Goal: Task Accomplishment & Management: Use online tool/utility

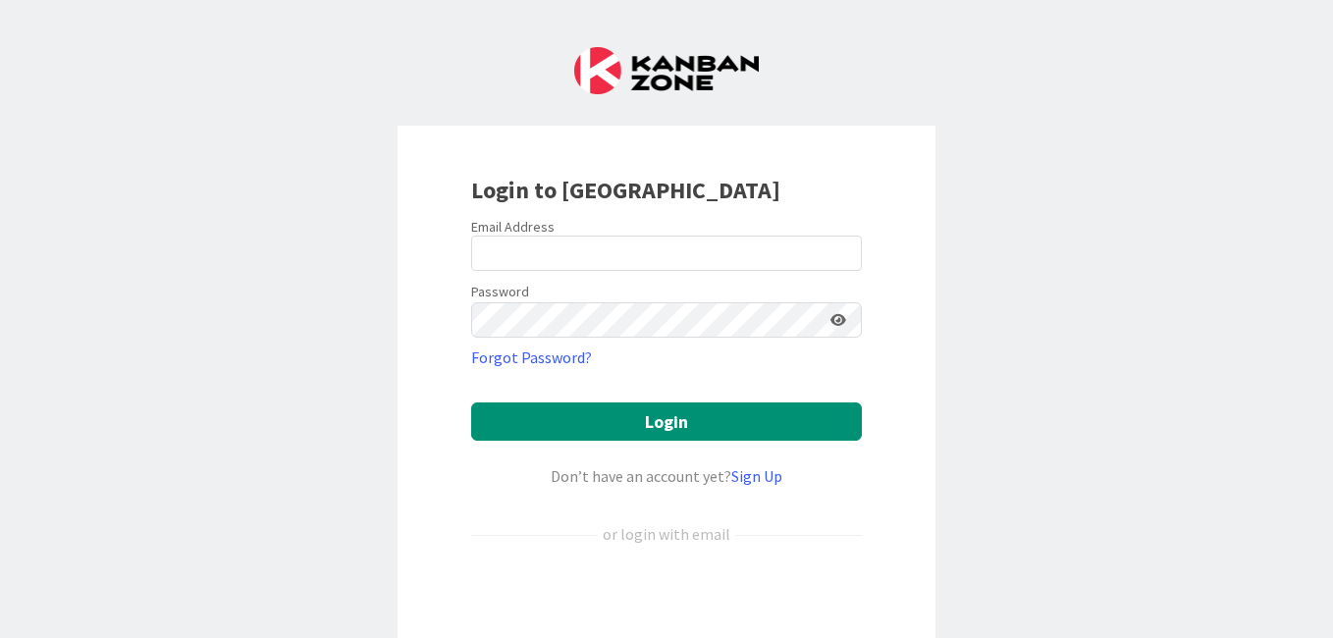
scroll to position [183, 0]
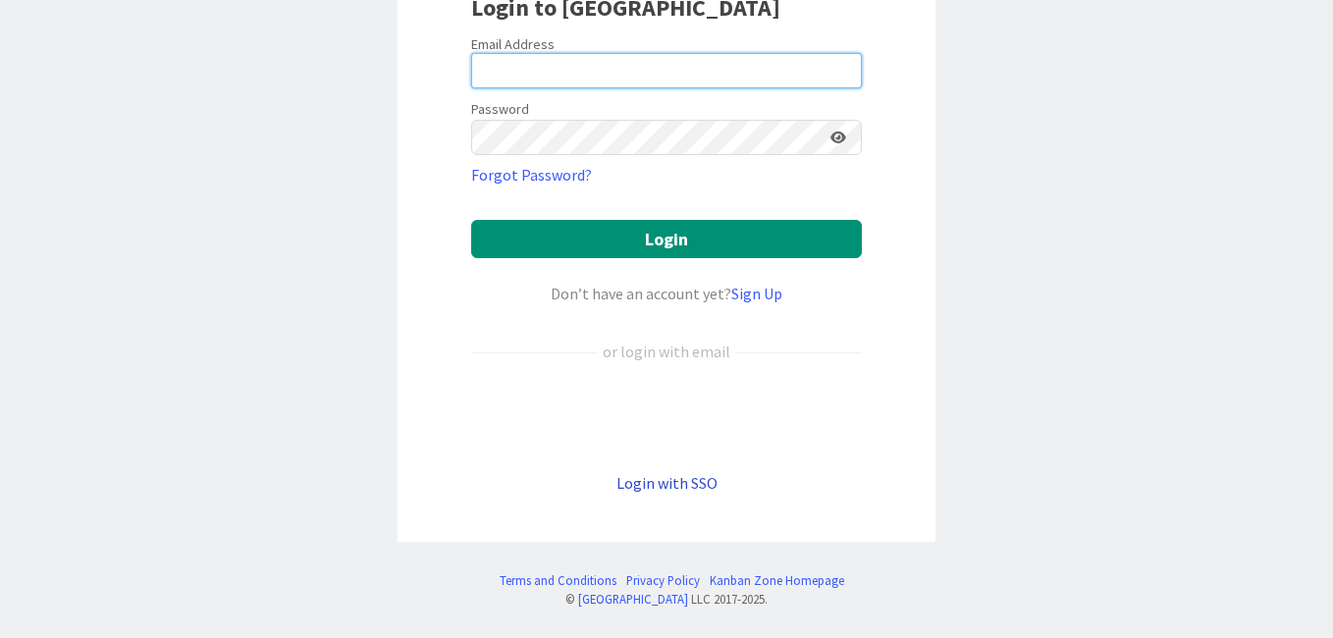
type input "[EMAIL_ADDRESS][PERSON_NAME][DOMAIN_NAME]"
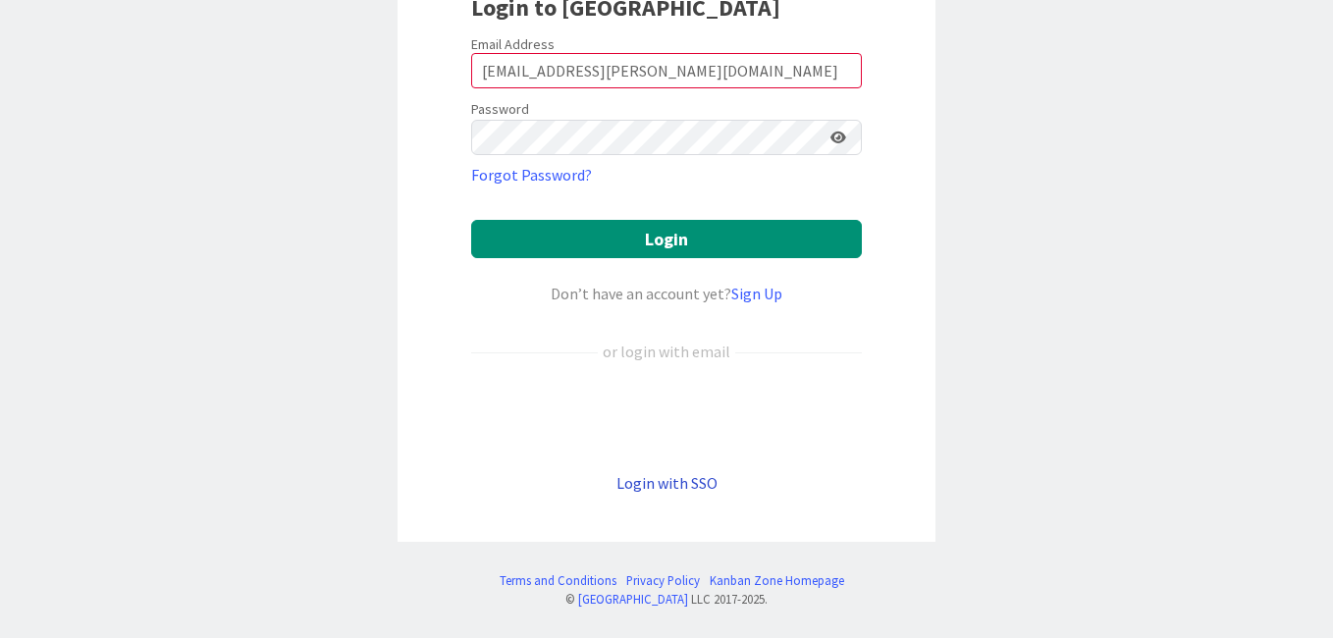
click at [656, 485] on link "Login with SSO" at bounding box center [666, 483] width 101 height 20
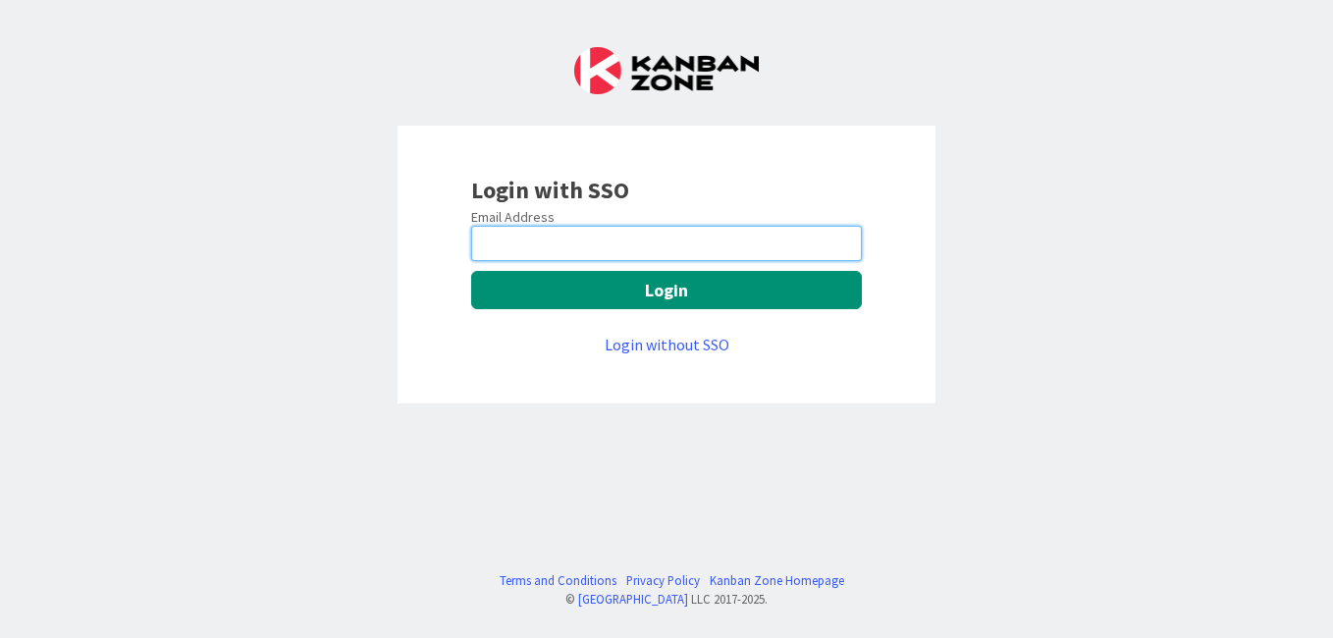
click at [695, 243] on input "email" at bounding box center [666, 243] width 391 height 35
type input "[EMAIL_ADDRESS][PERSON_NAME][DOMAIN_NAME]"
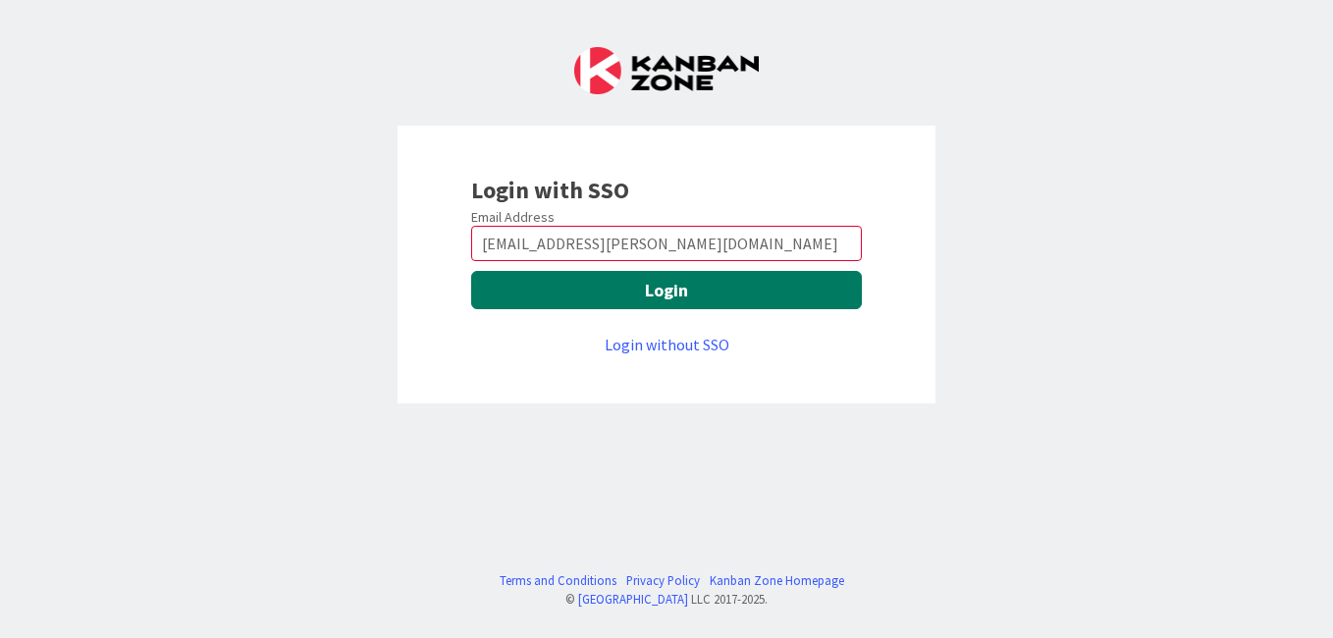
click at [633, 293] on button "Login" at bounding box center [666, 290] width 391 height 38
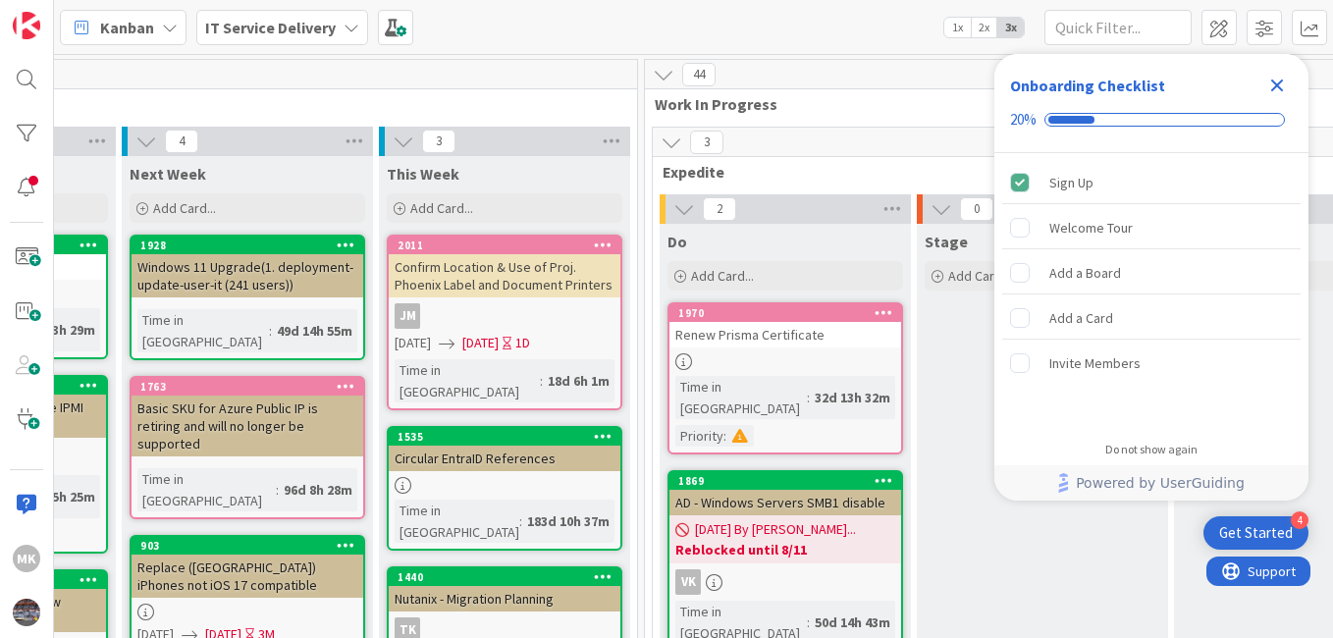
scroll to position [0, 727]
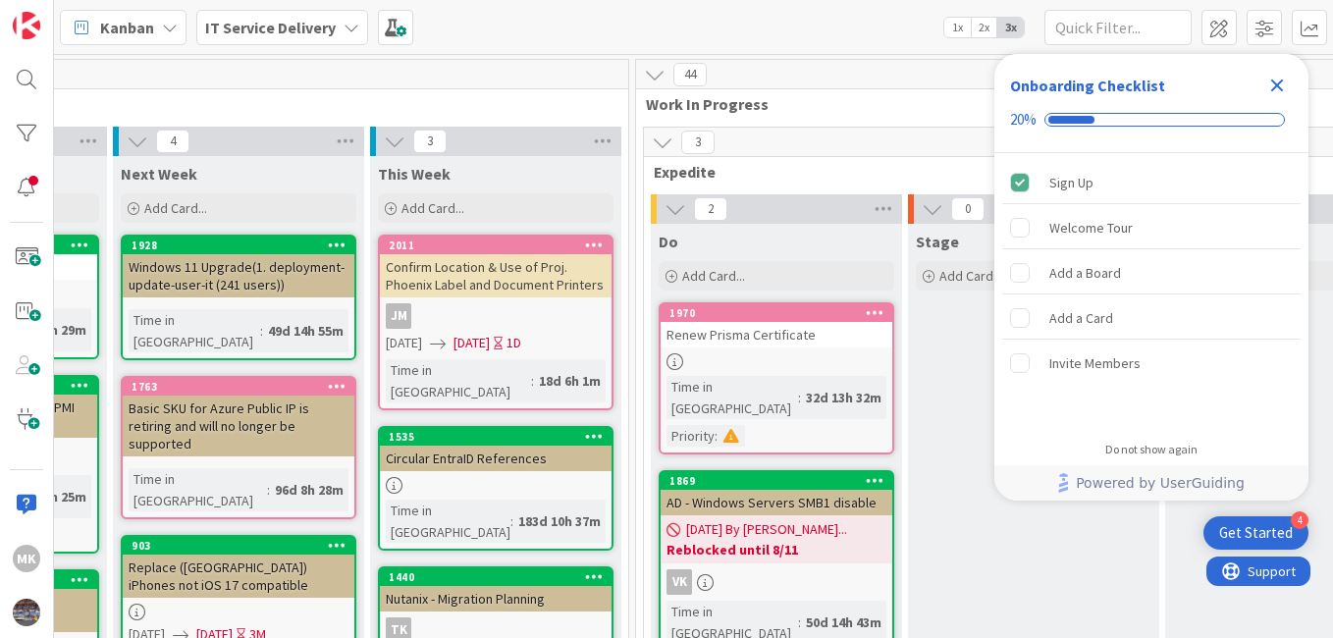
click at [1283, 92] on icon "Close Checklist" at bounding box center [1277, 86] width 24 height 24
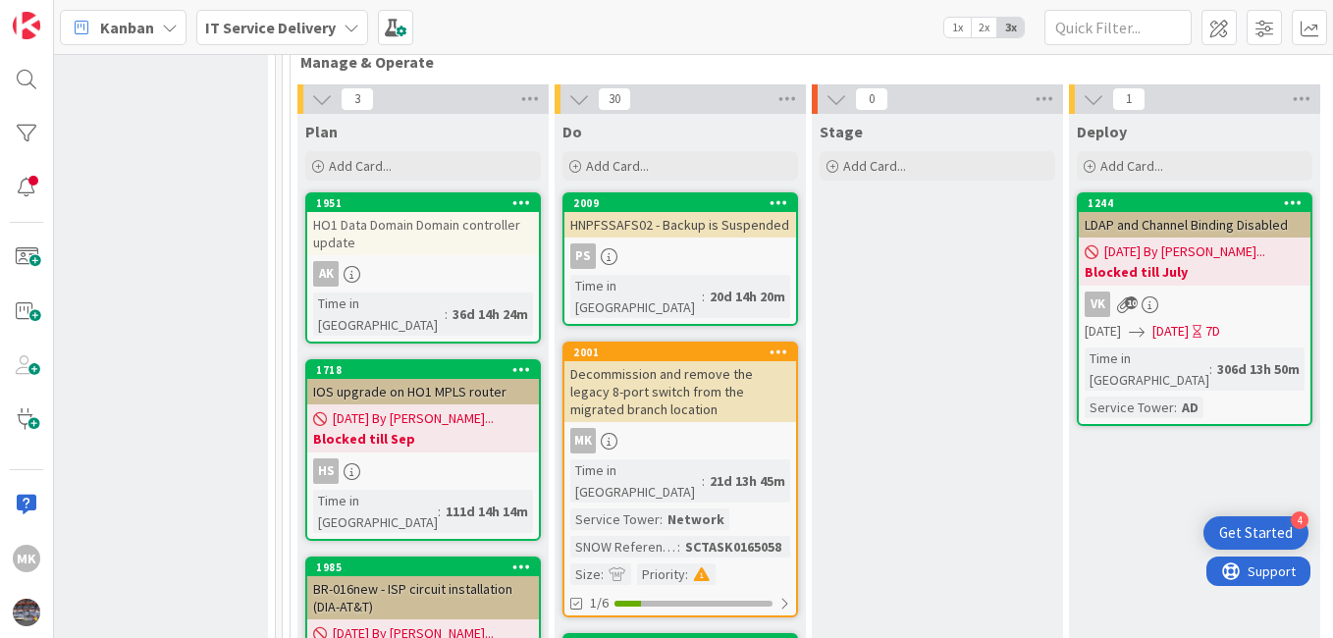
scroll to position [698, 1080]
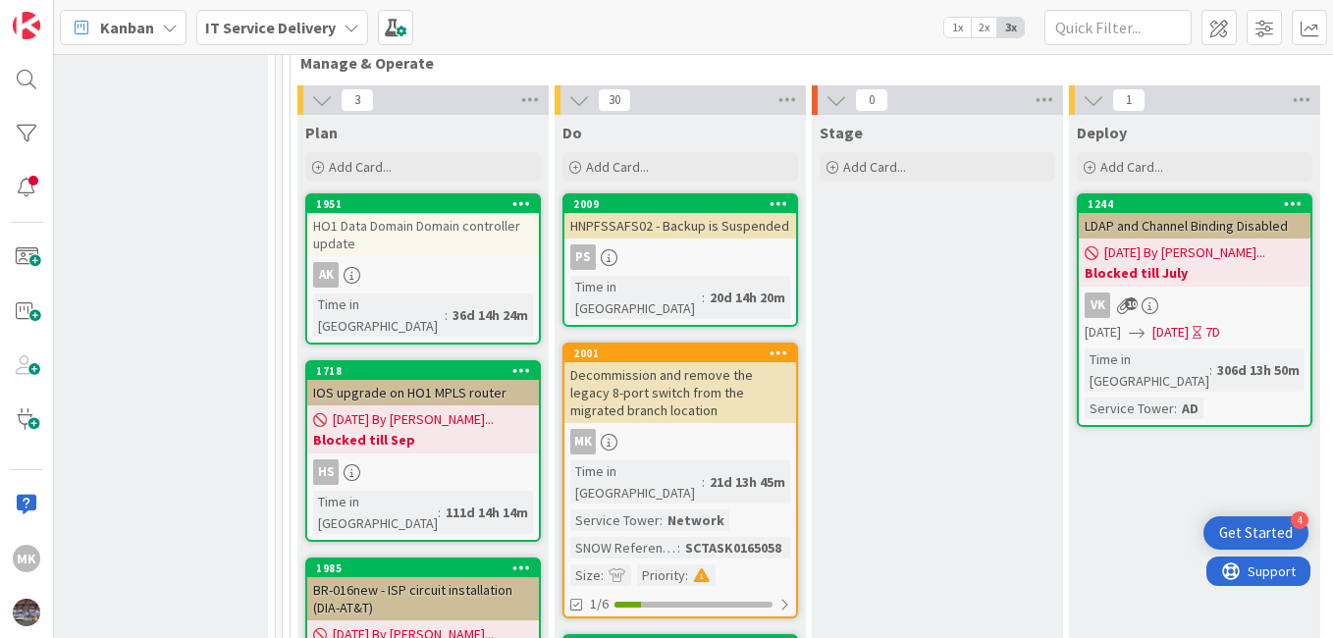
click at [698, 429] on div "MK" at bounding box center [680, 442] width 232 height 26
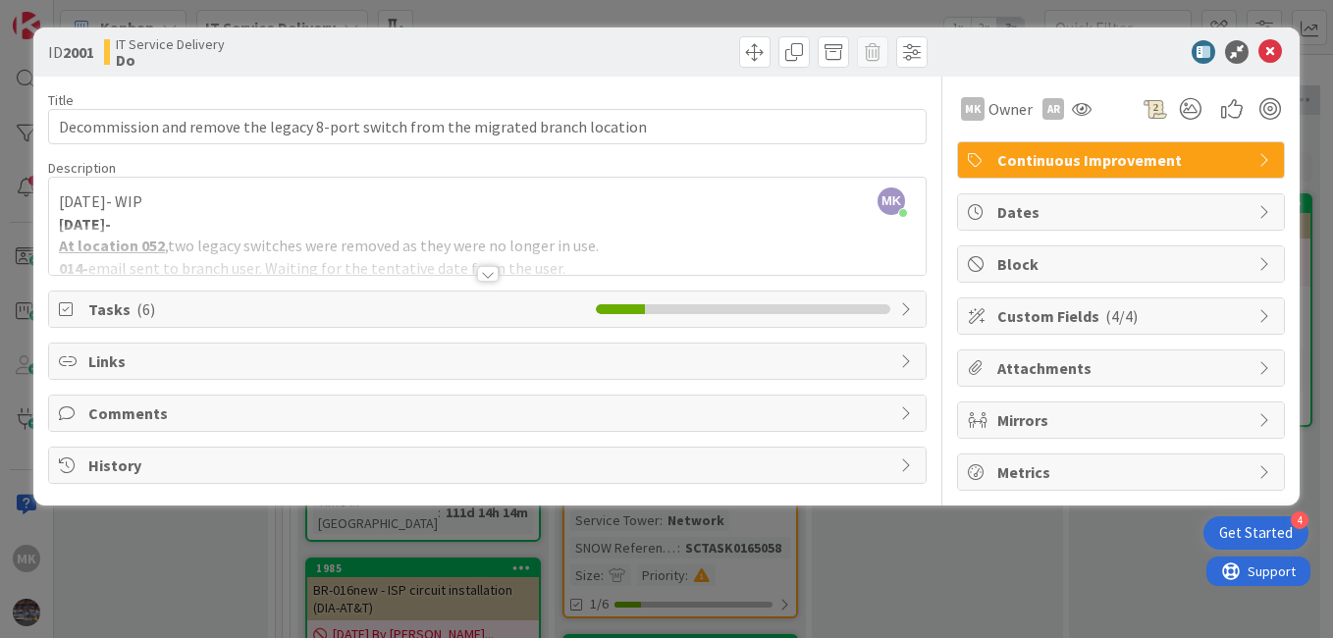
click at [490, 272] on div at bounding box center [488, 274] width 22 height 16
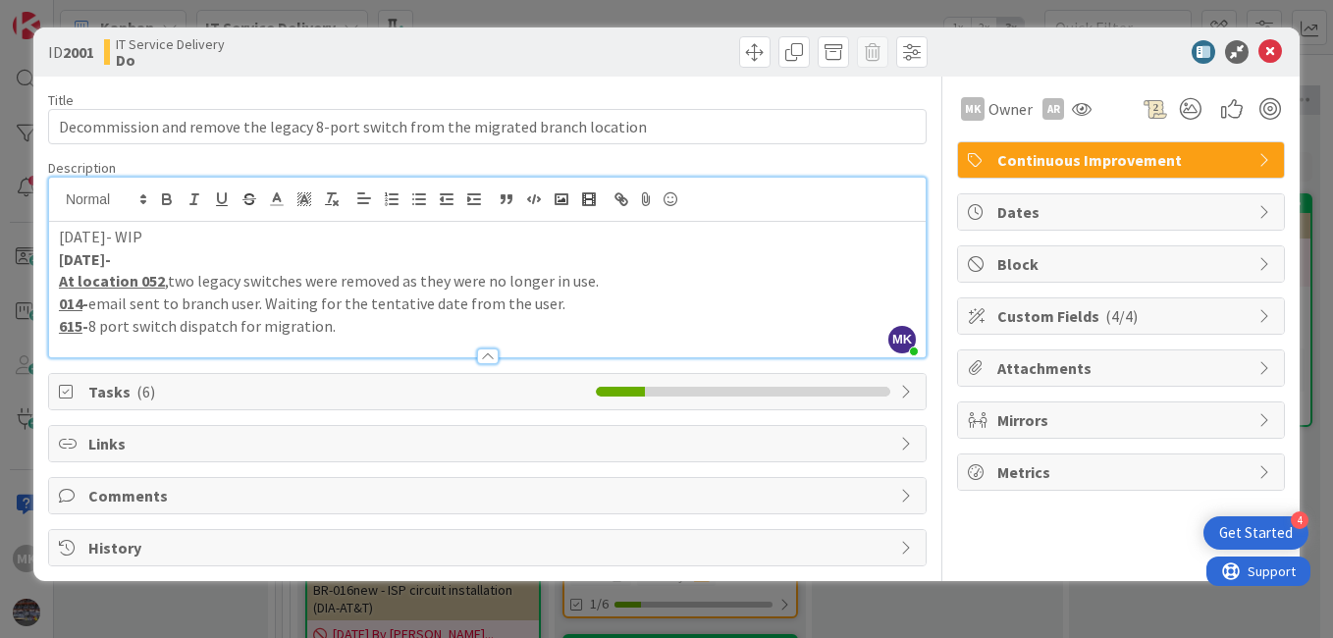
click at [1079, 256] on span "Block" at bounding box center [1122, 264] width 251 height 24
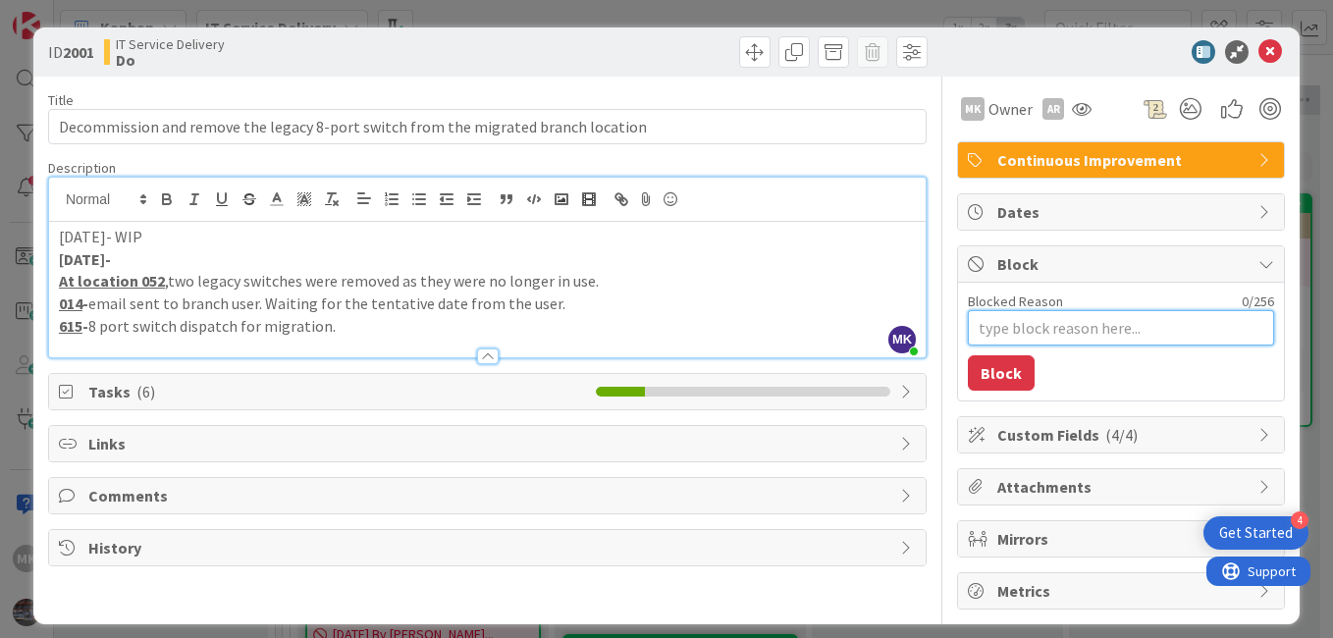
click at [1015, 329] on textarea "Blocked Reason" at bounding box center [1121, 327] width 306 height 35
type textarea "x"
type textarea "W"
type textarea "x"
type textarea "Wi"
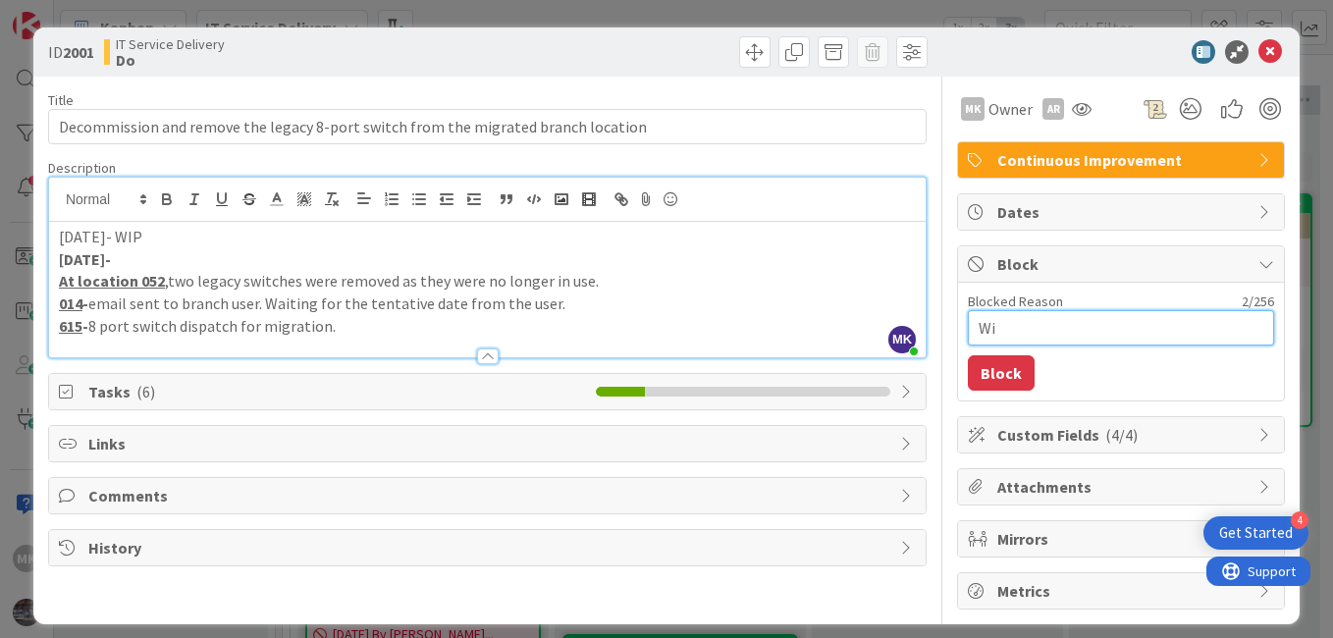
type textarea "x"
type textarea "Wit"
type textarea "x"
type textarea "With"
type textarea "x"
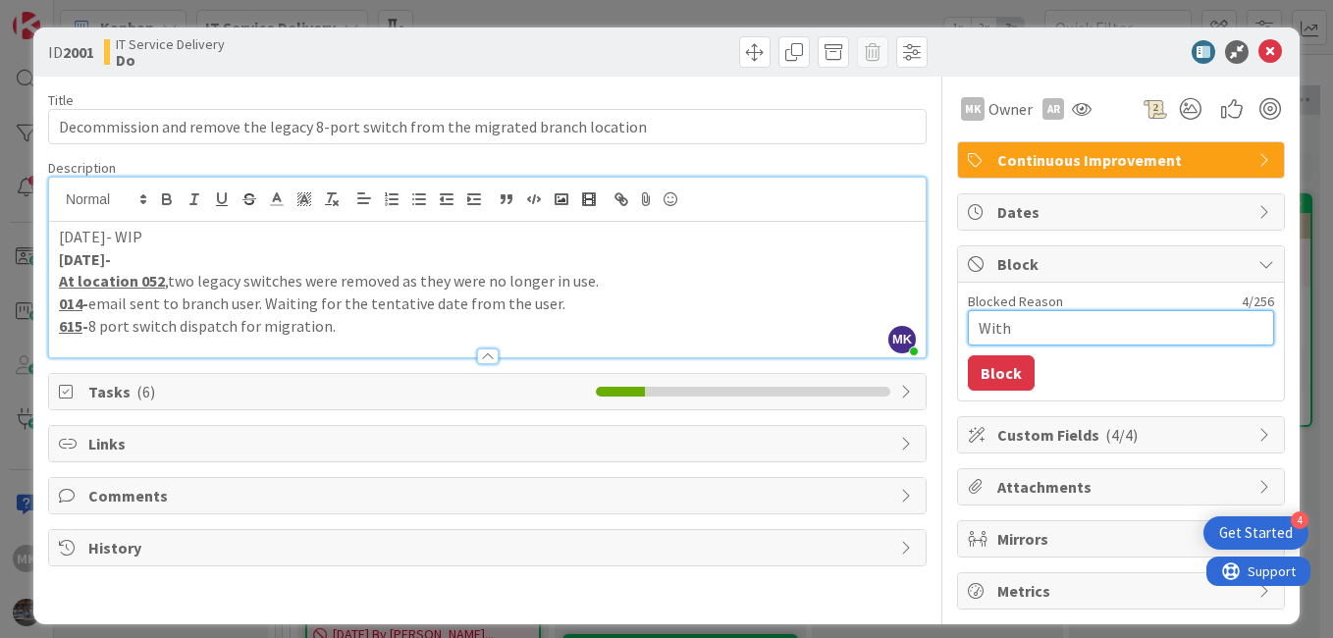
type textarea "With"
type textarea "x"
type textarea "With C"
type textarea "x"
type textarea "With CT"
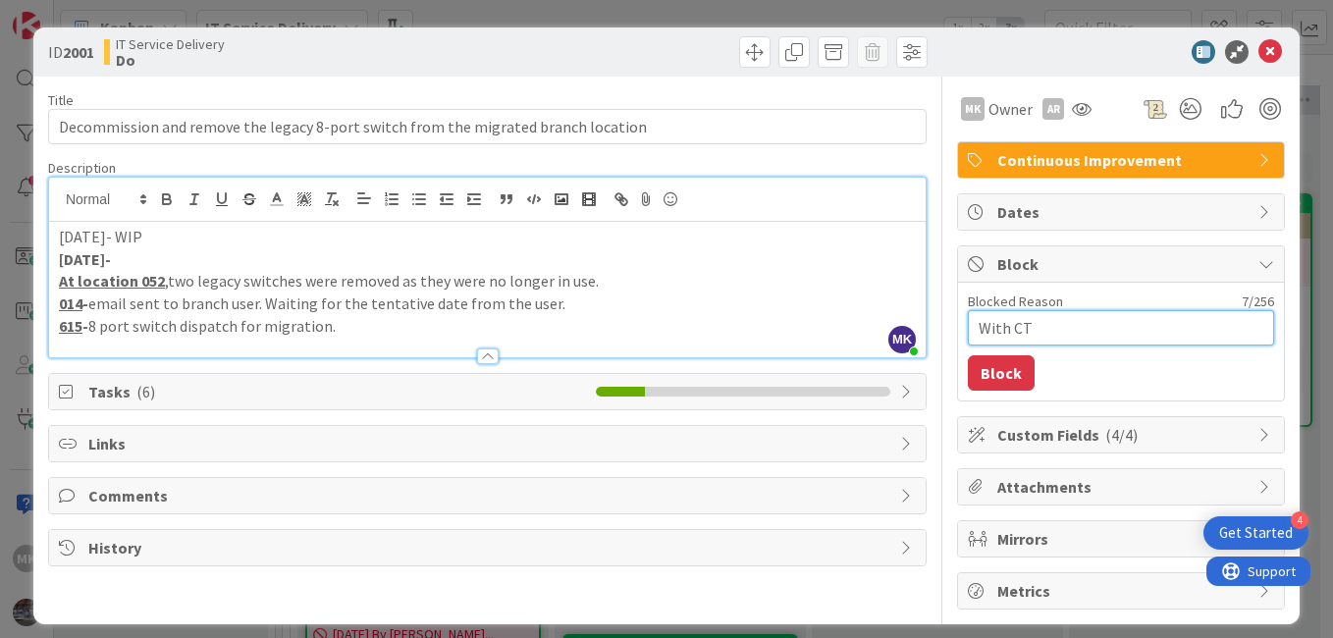
type textarea "x"
type textarea "With CTI"
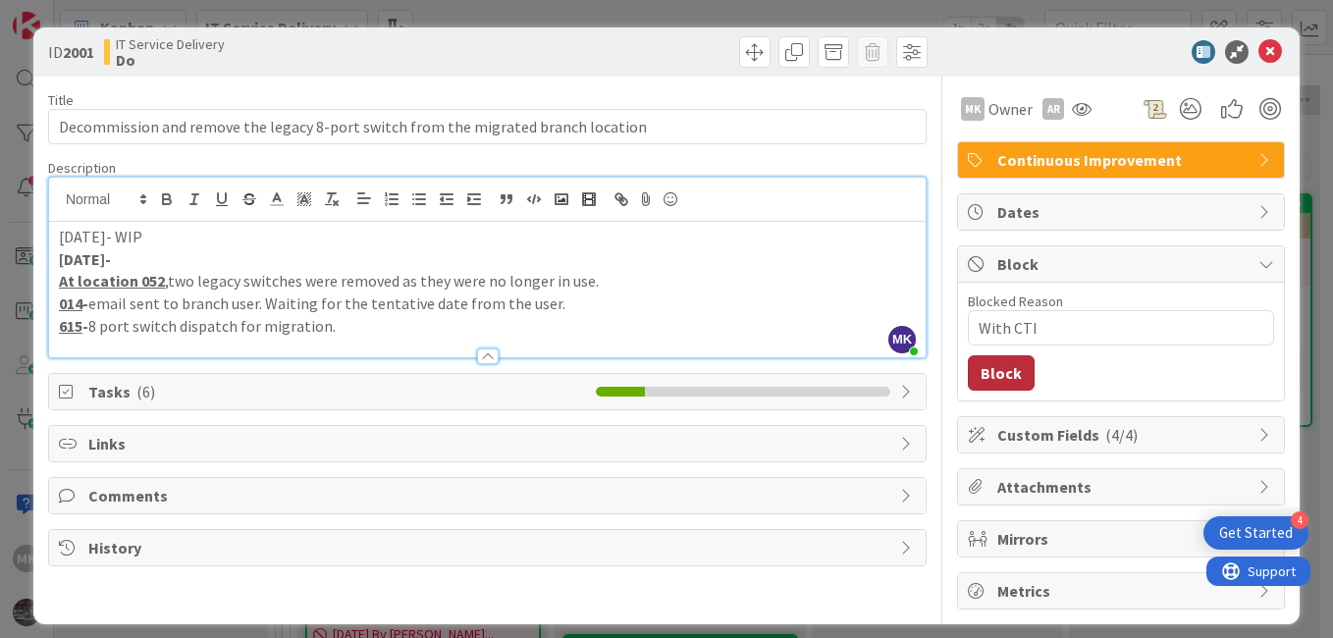
click at [996, 366] on button "Block" at bounding box center [1001, 372] width 67 height 35
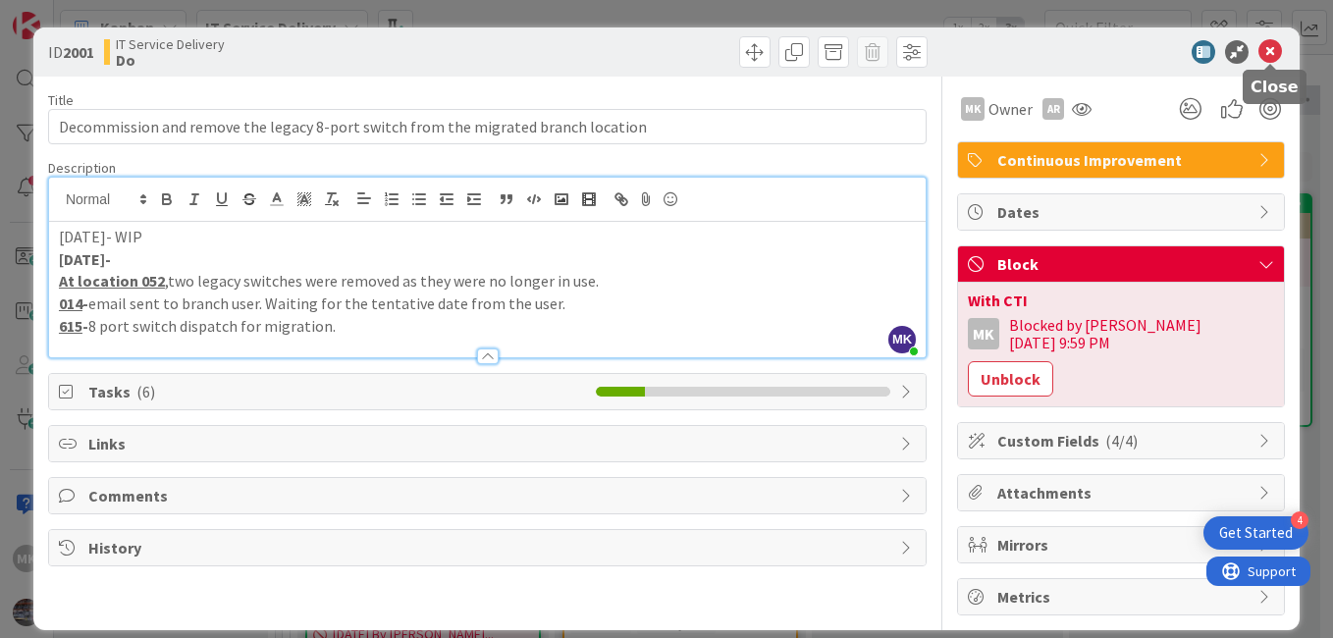
click at [1270, 48] on icon at bounding box center [1270, 52] width 24 height 24
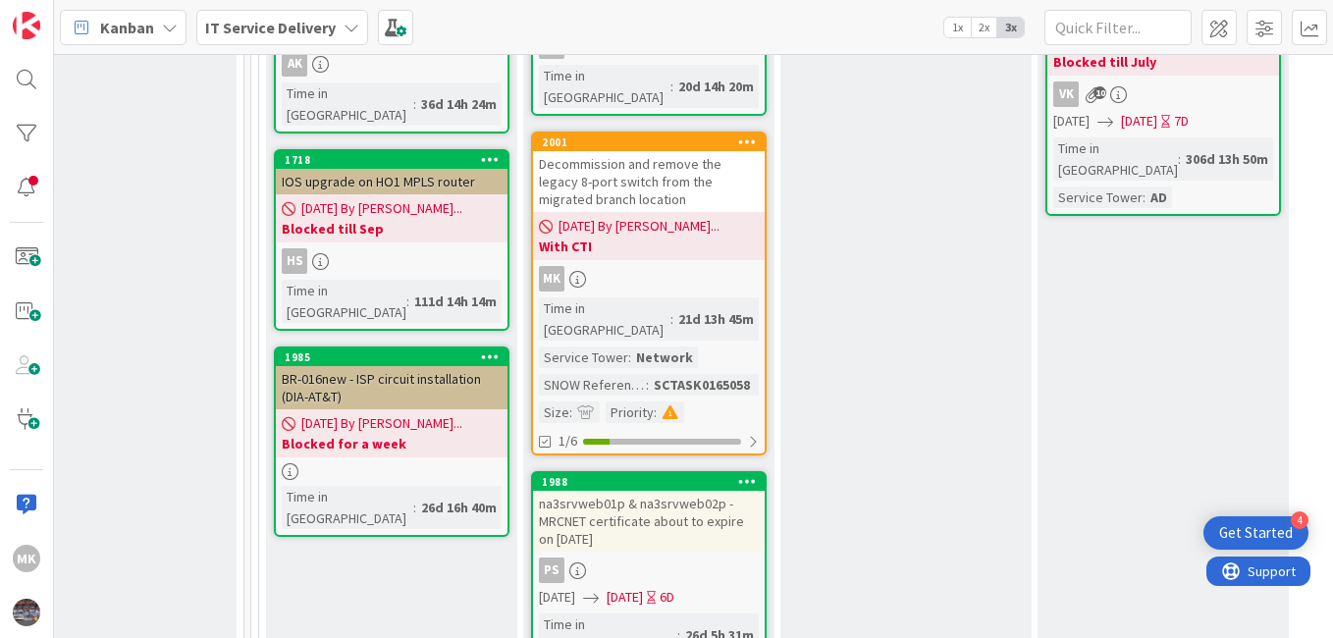
scroll to position [908, 1113]
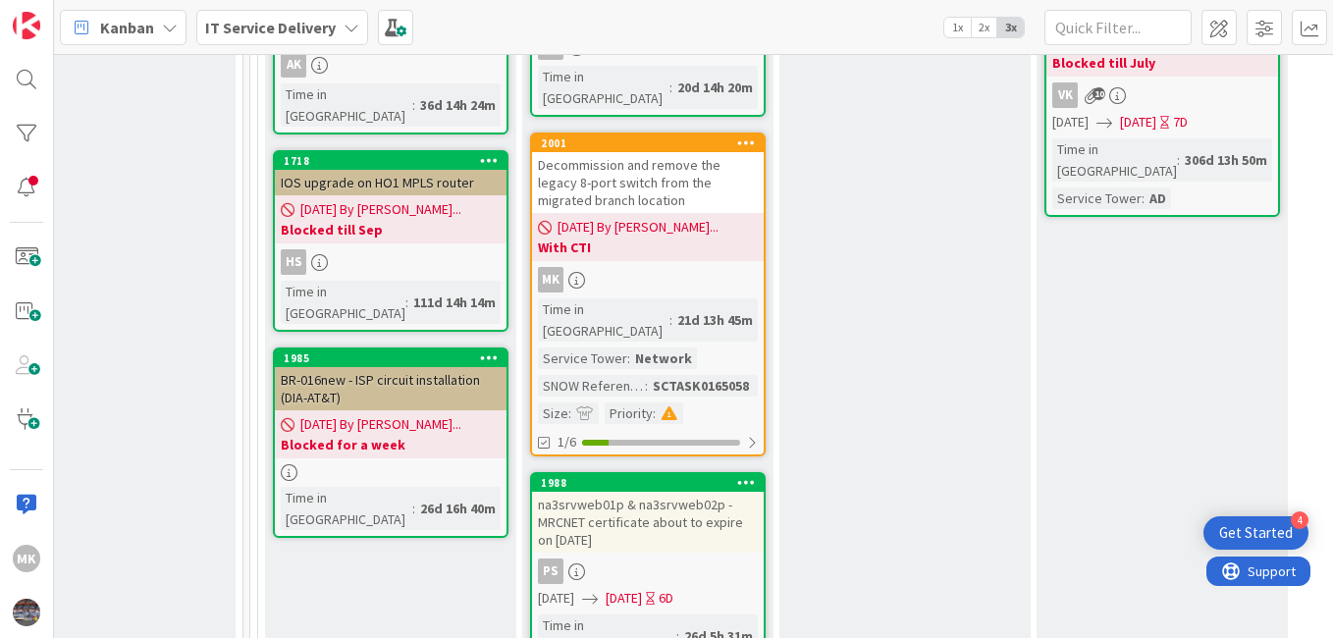
click at [683, 199] on link "2001 Decommission and remove the legacy 8-port switch from the migrated branch …" at bounding box center [648, 294] width 236 height 324
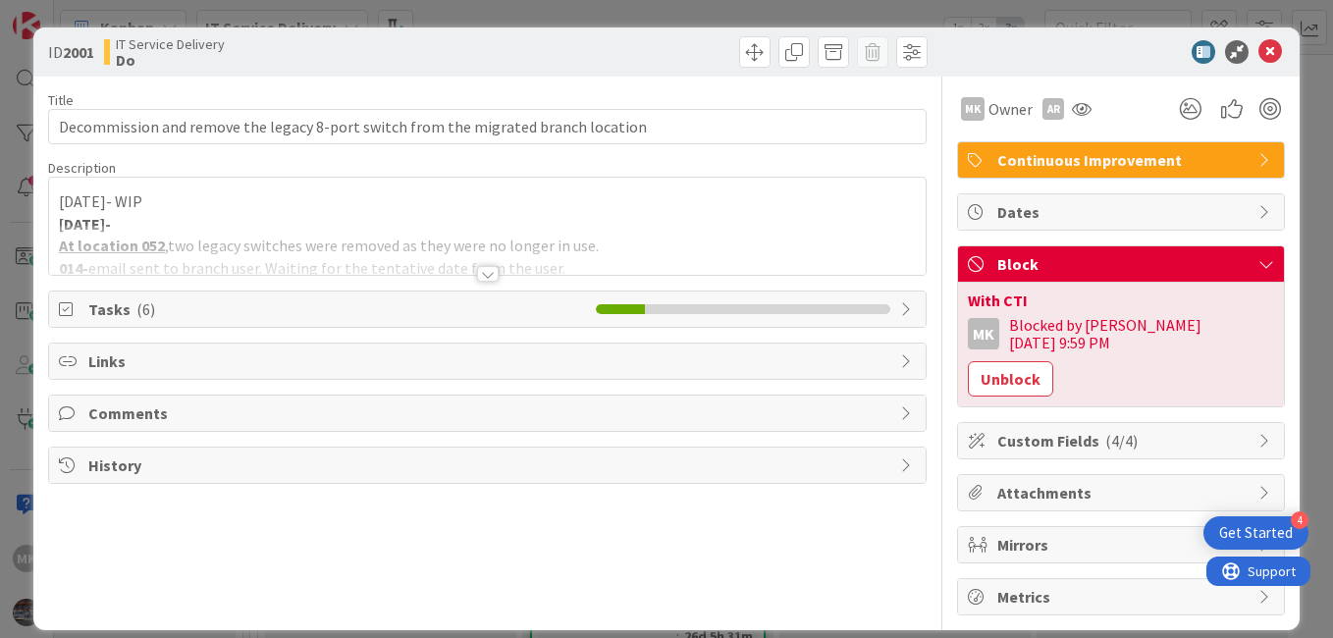
click at [152, 313] on span "Tasks ( 6 )" at bounding box center [337, 309] width 498 height 24
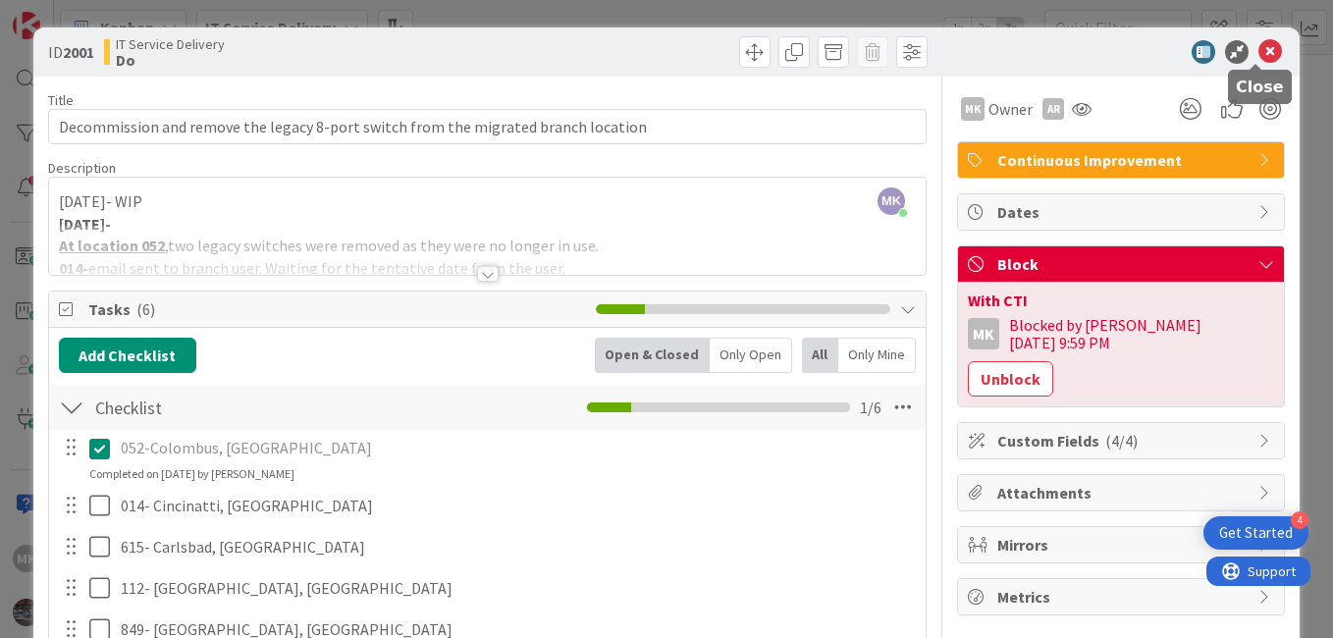
click at [1258, 53] on icon at bounding box center [1270, 52] width 24 height 24
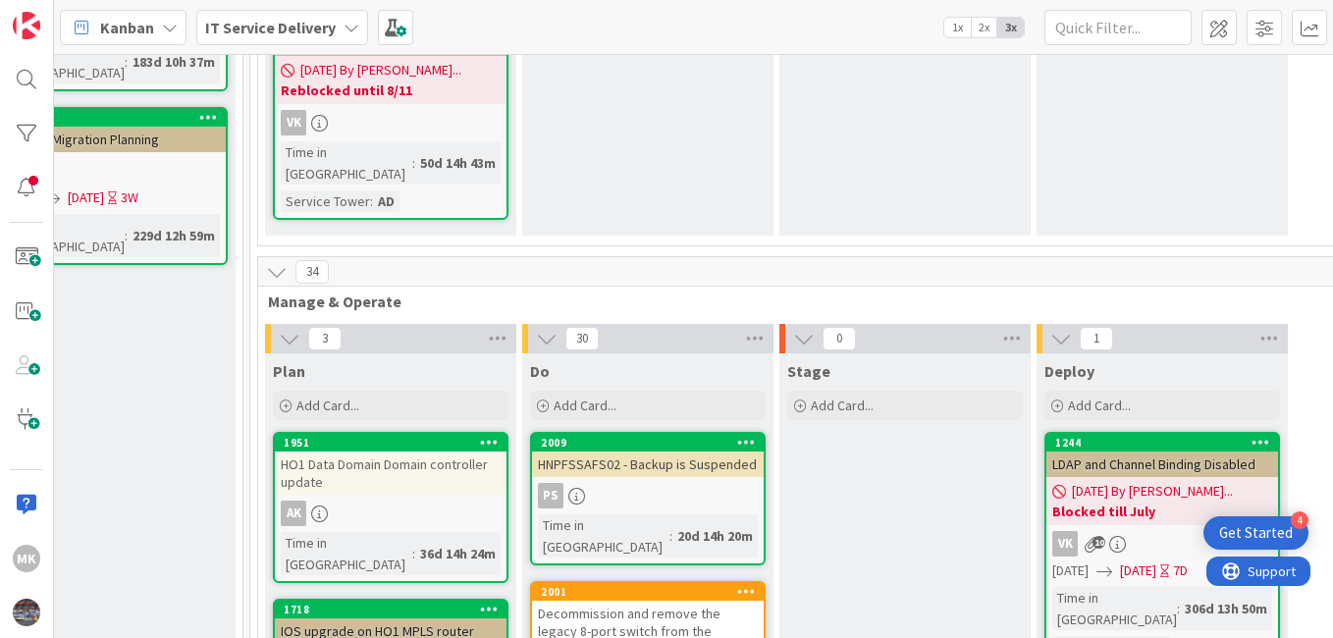
scroll to position [465, 1113]
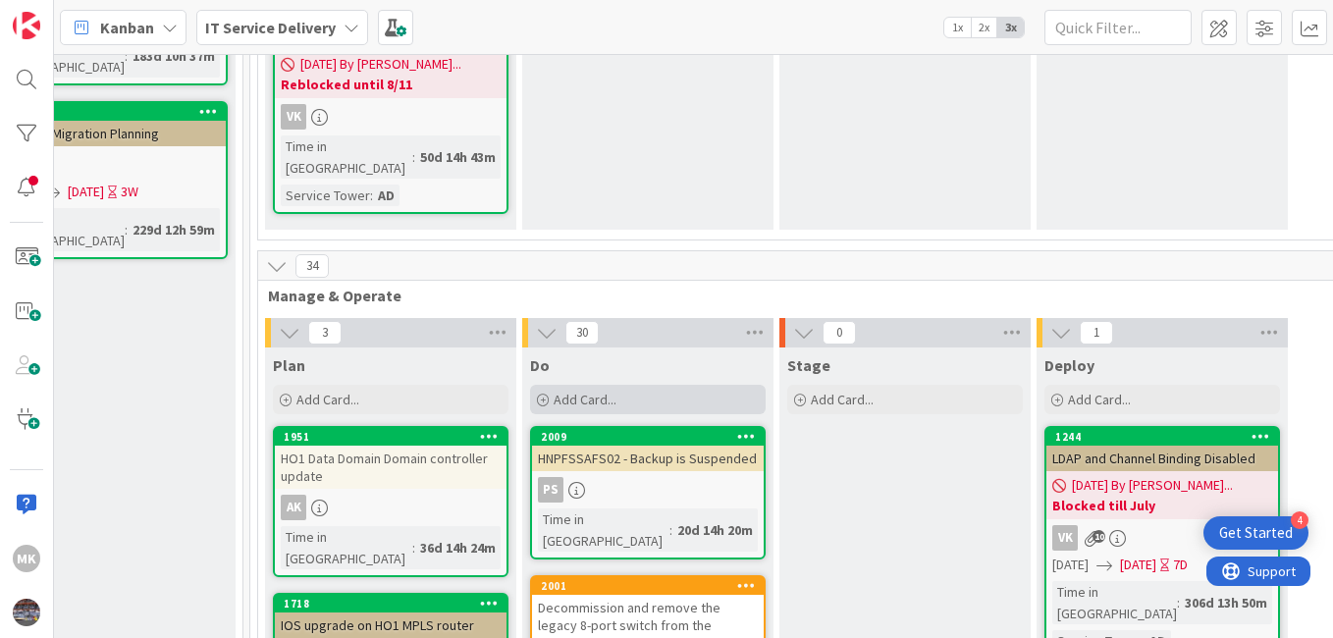
click at [620, 385] on div "Add Card..." at bounding box center [648, 399] width 236 height 29
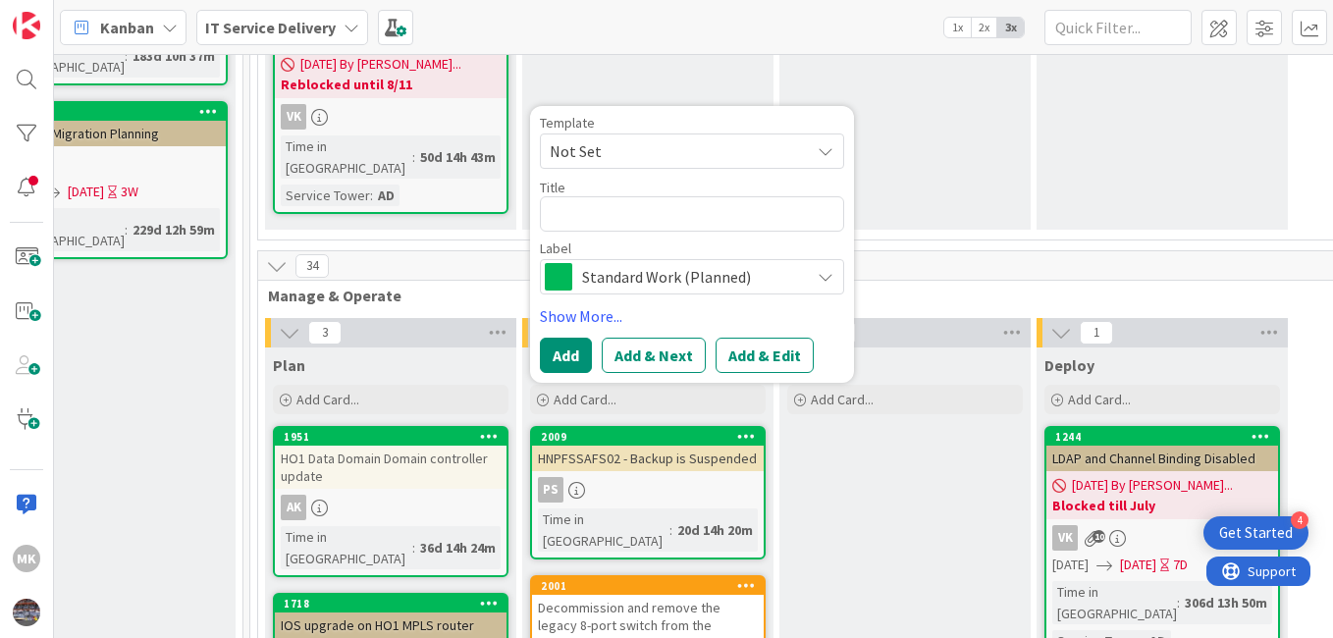
click at [634, 138] on span "Not Set" at bounding box center [672, 151] width 245 height 26
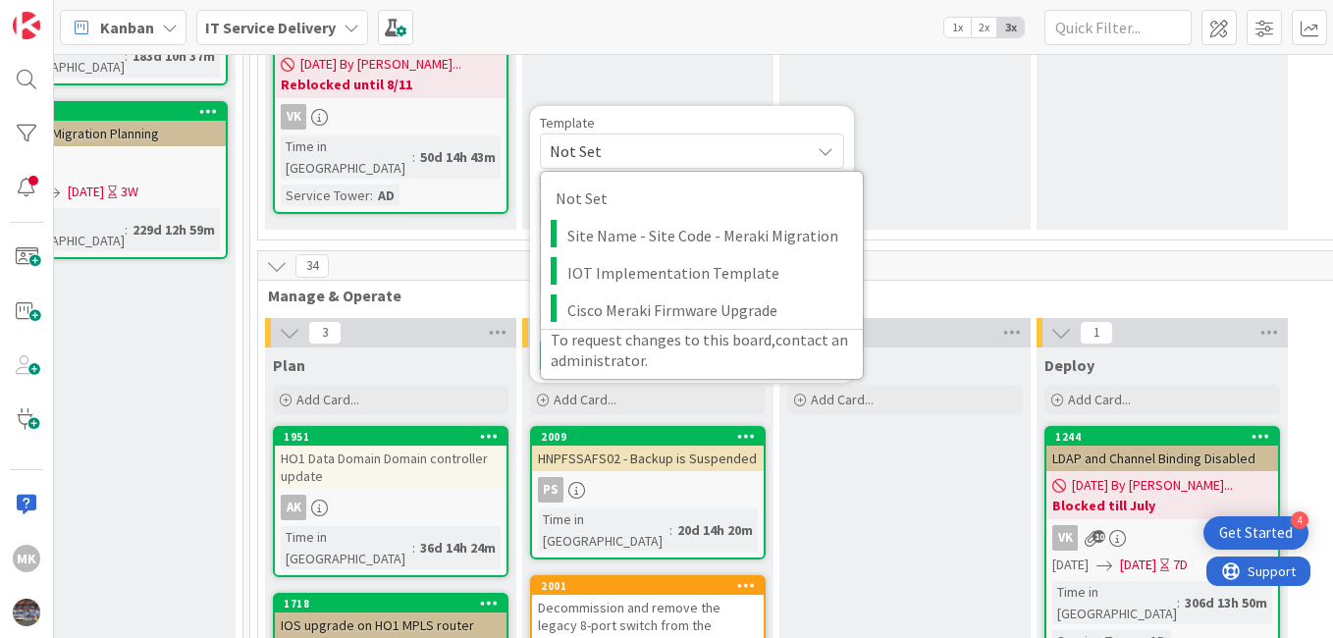
click at [630, 138] on span "Not Set" at bounding box center [672, 151] width 245 height 26
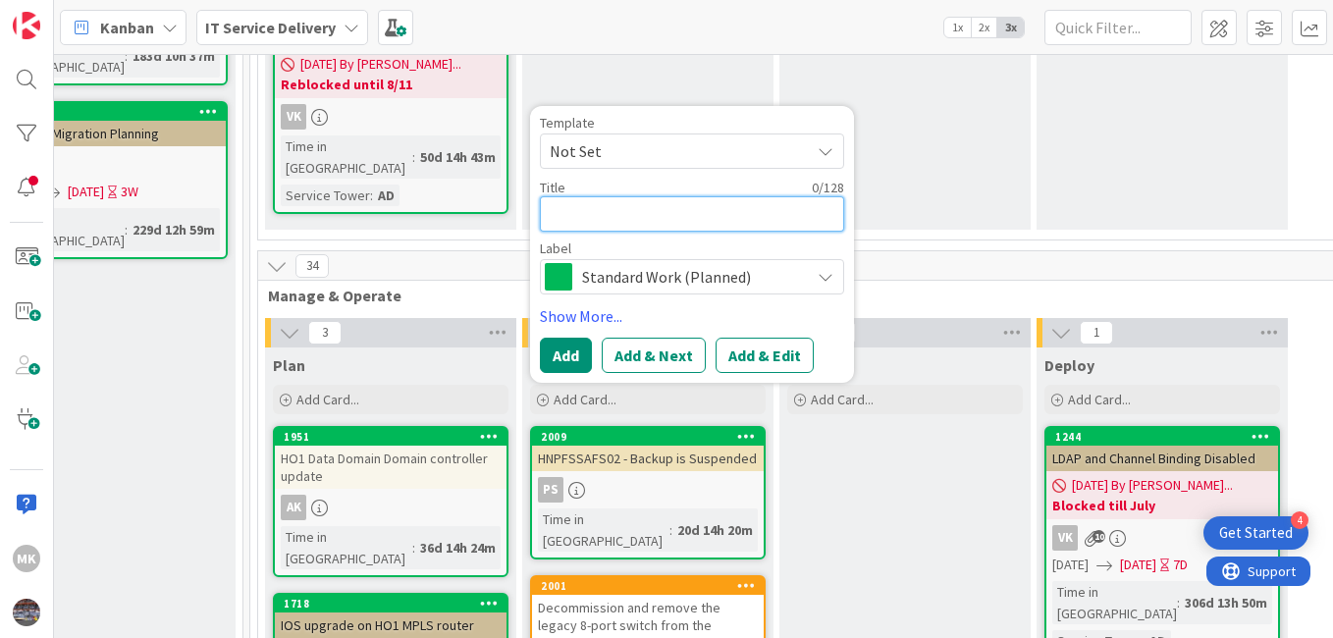
click at [556, 196] on textarea at bounding box center [692, 213] width 304 height 35
type textarea "x"
type textarea "C"
type textarea "x"
type textarea "Ci"
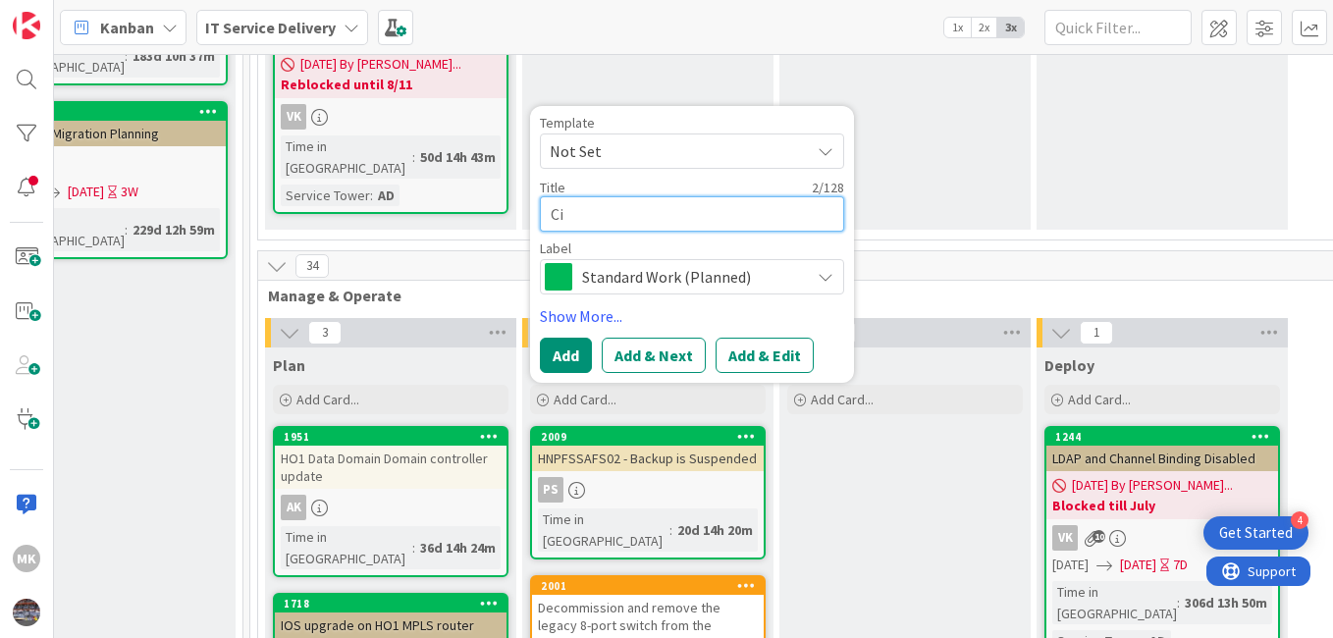
type textarea "x"
type textarea "Cir"
type textarea "x"
type textarea "Circ"
type textarea "x"
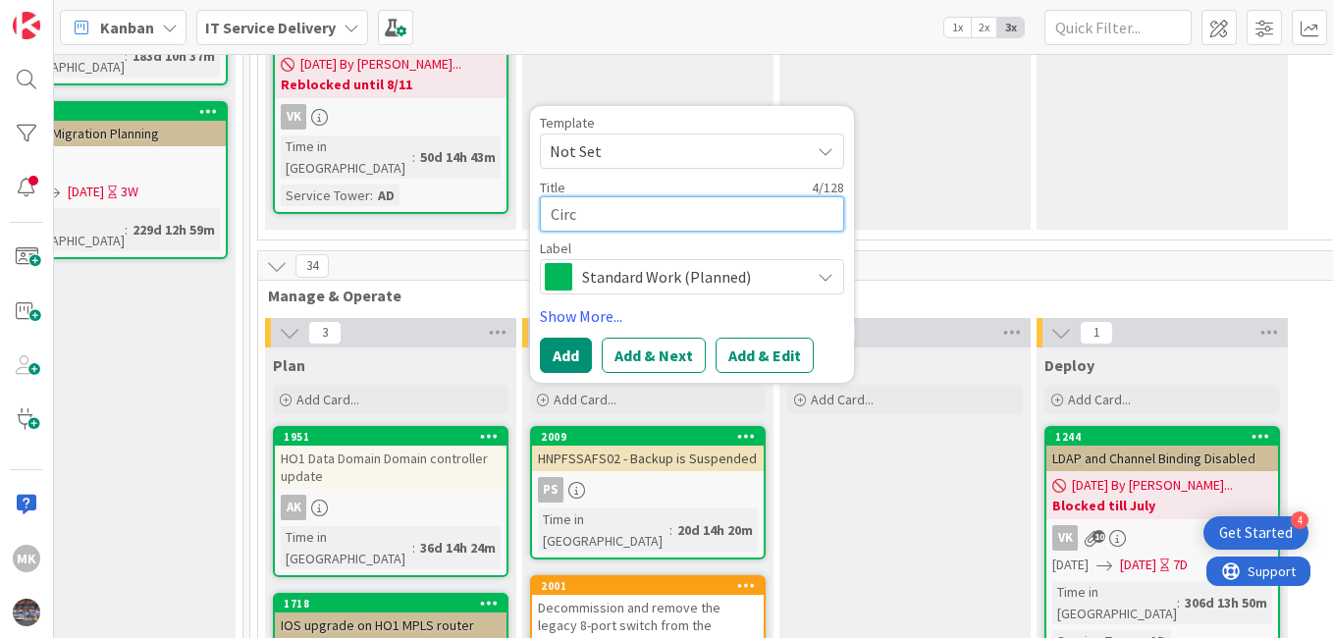
type textarea "Circu"
type textarea "x"
type textarea "Circui"
type textarea "x"
type textarea "Circuit"
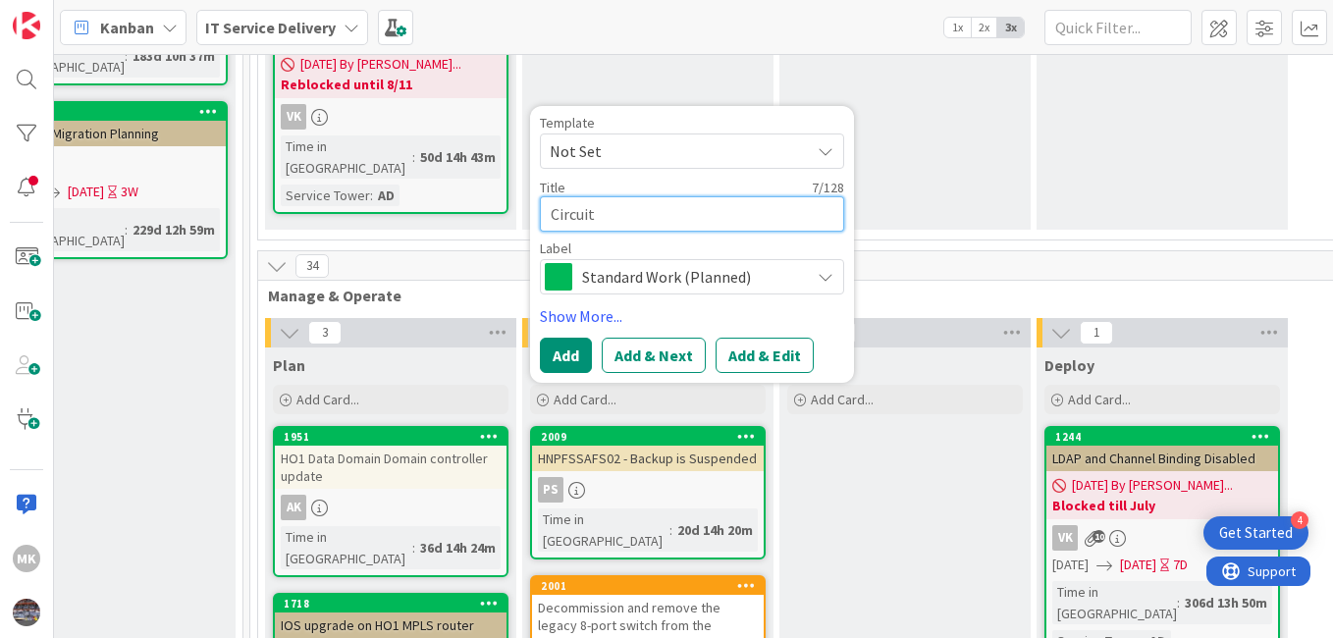
type textarea "x"
type textarea "Circuit"
type textarea "x"
type textarea "Circuit d"
type textarea "x"
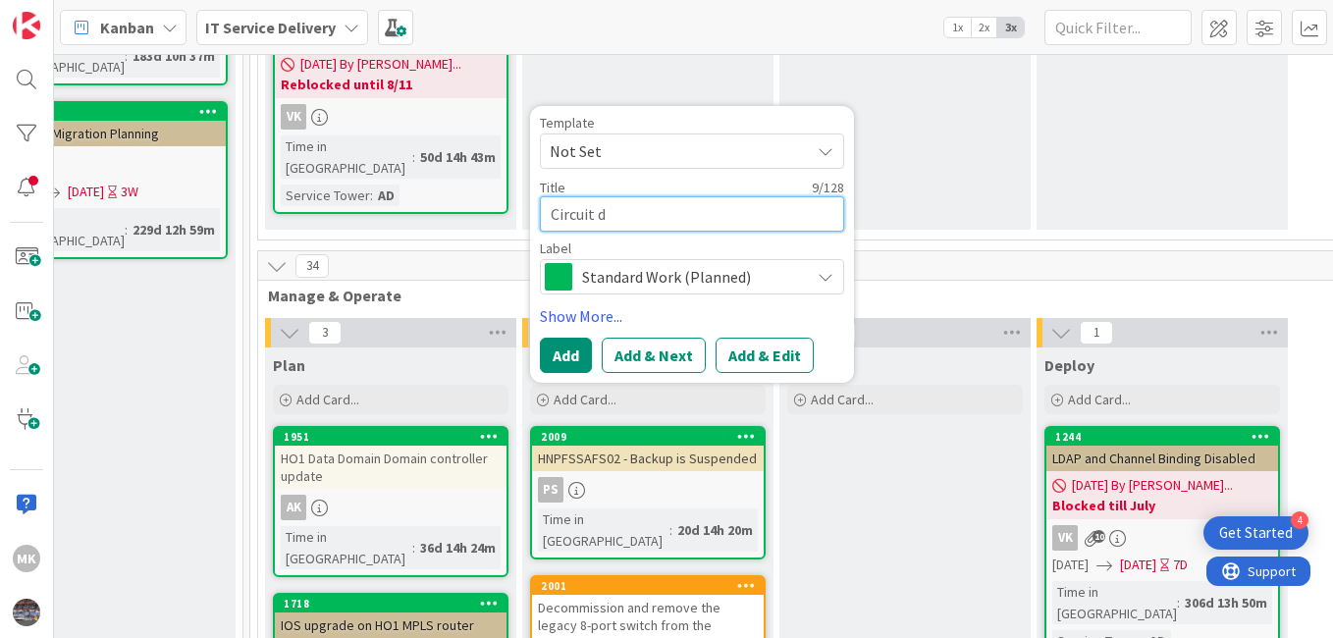
type textarea "Circuit de"
type textarea "x"
type textarea "Circuit dep"
type textarea "x"
type textarea "Circuit depl"
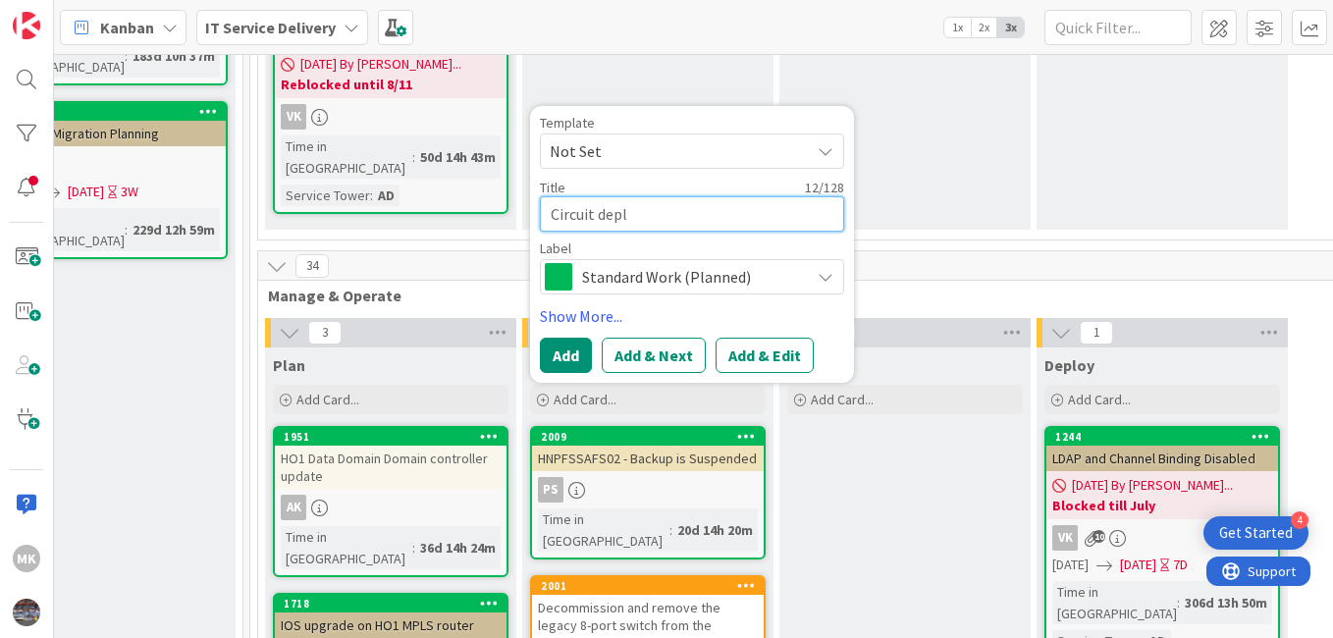
type textarea "x"
type textarea "Circuit deplo"
type textarea "x"
type textarea "Circuit deploy"
type textarea "x"
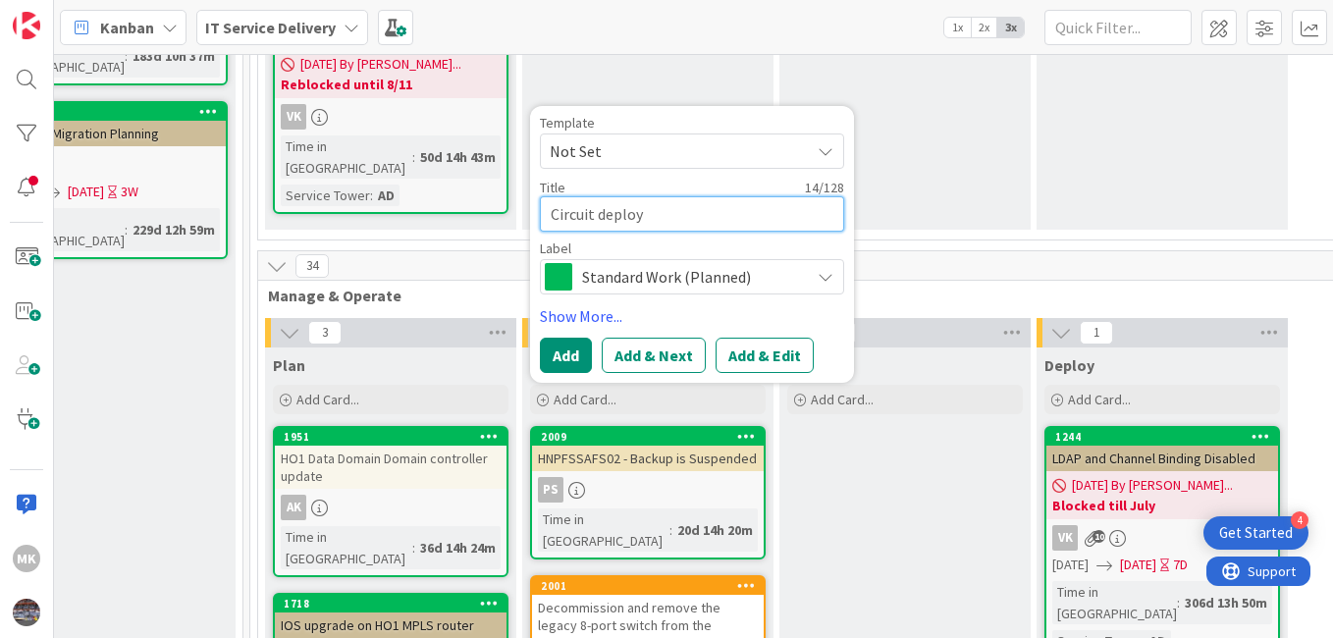
type textarea "Circuit deploym"
type textarea "x"
type textarea "Circuit deploymen"
type textarea "x"
type textarea "Circuit deployment"
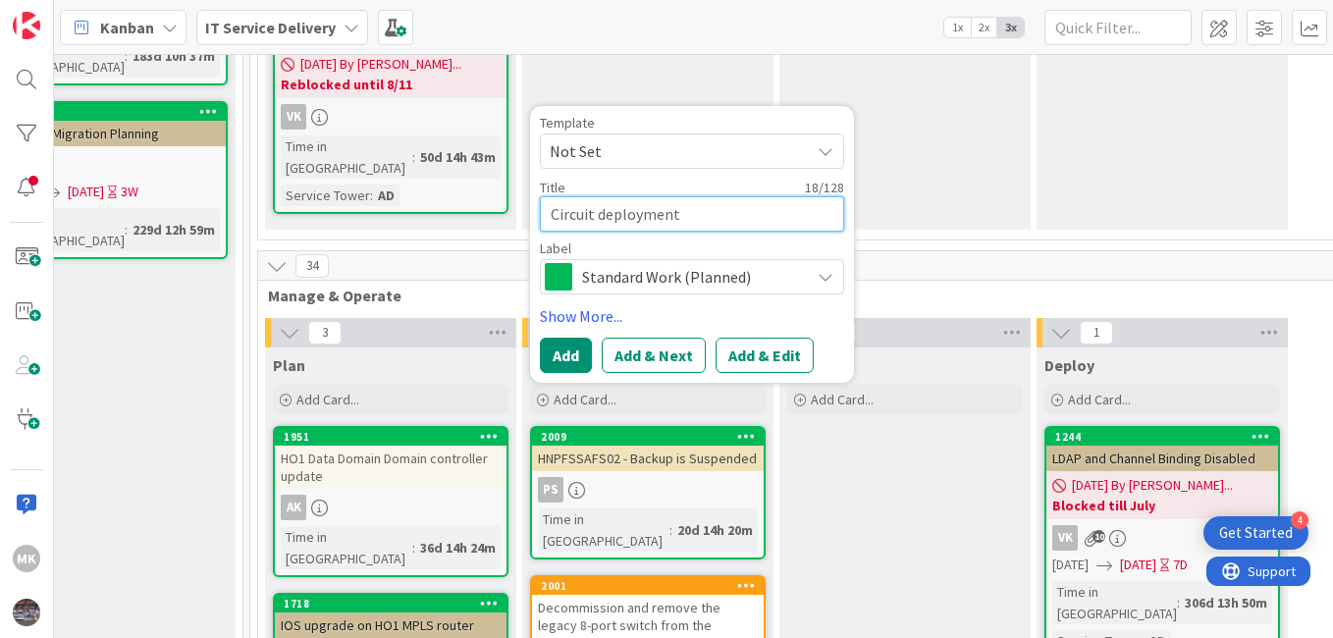
type textarea "x"
type textarea "Circuit deployment"
type textarea "x"
type textarea "Circuit deployment -"
type textarea "x"
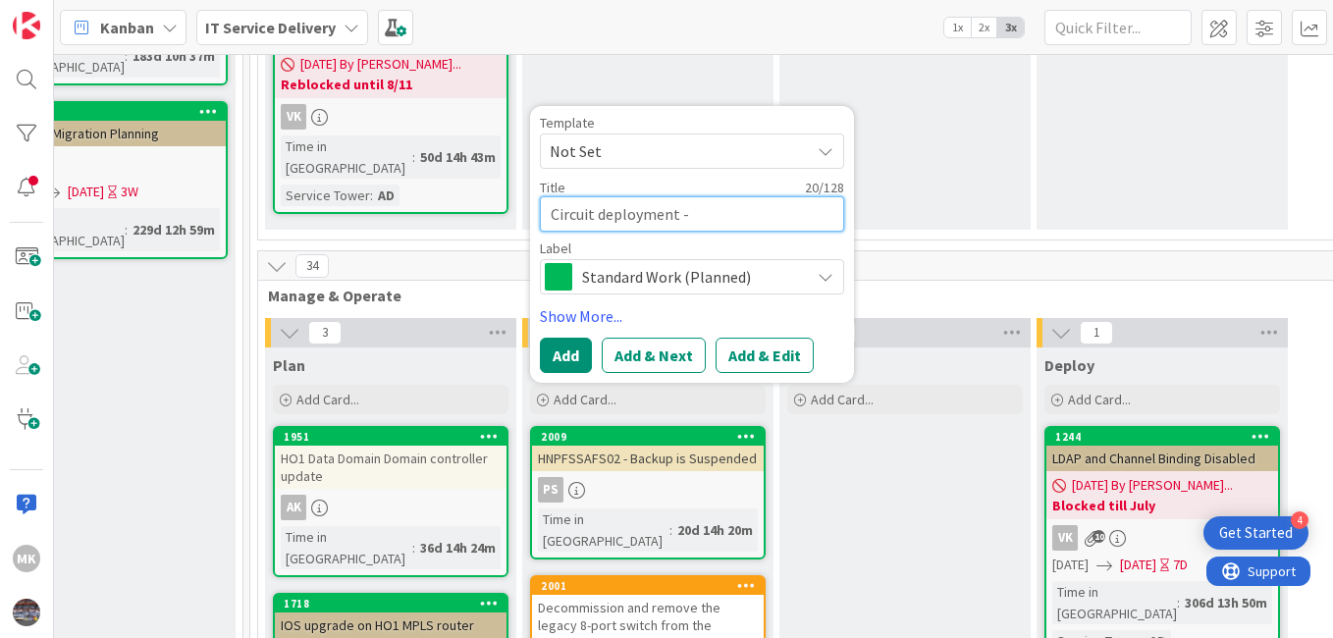
type textarea "Circuit deployment -"
type textarea "x"
type textarea "Circuit deployment - B"
type textarea "x"
type textarea "Circuit deployment - BR"
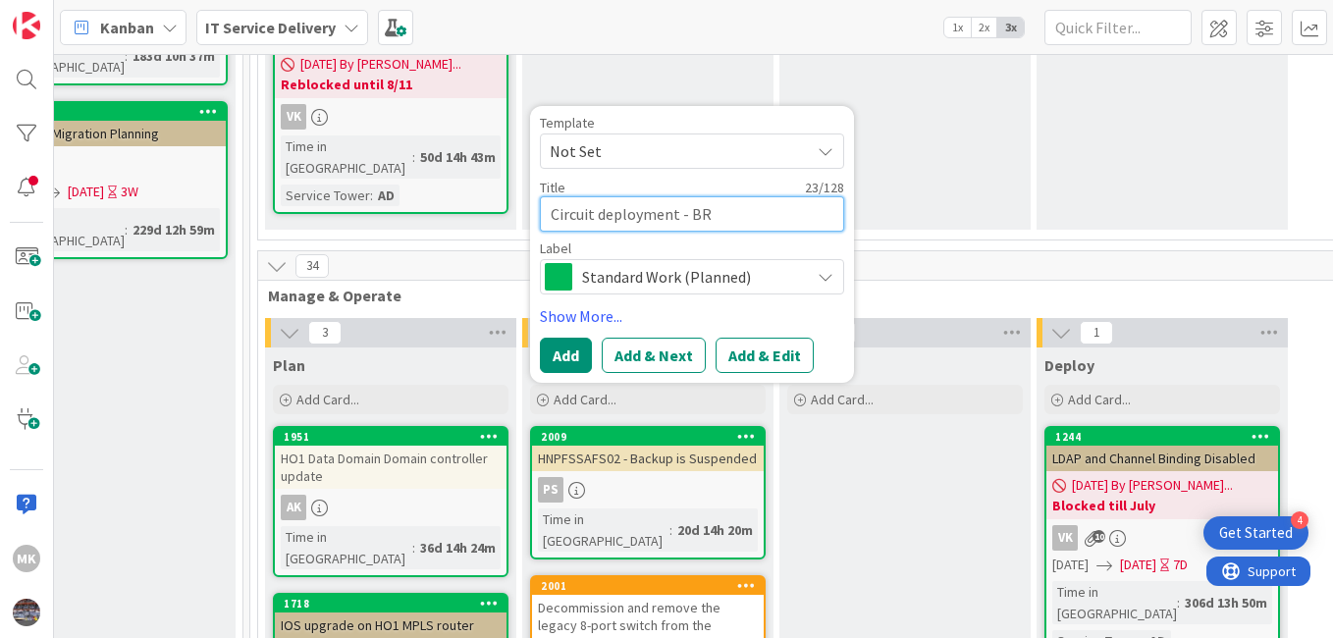
type textarea "x"
type textarea "Circuit deployment - BR"
type textarea "x"
type textarea "Circuit deployment - BR a"
type textarea "x"
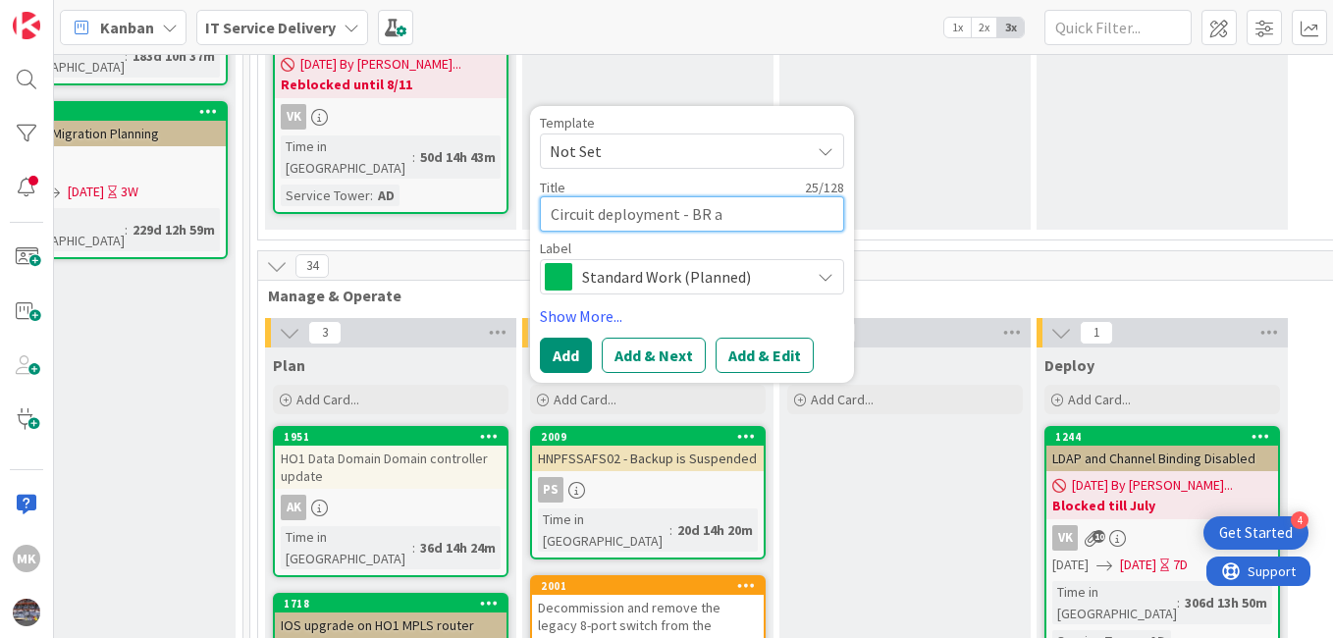
type textarea "Circuit deployment - BR au"
type textarea "x"
type textarea "Circuit deployment - BR au_"
type textarea "x"
type textarea "Circuit deployment - BR au_h"
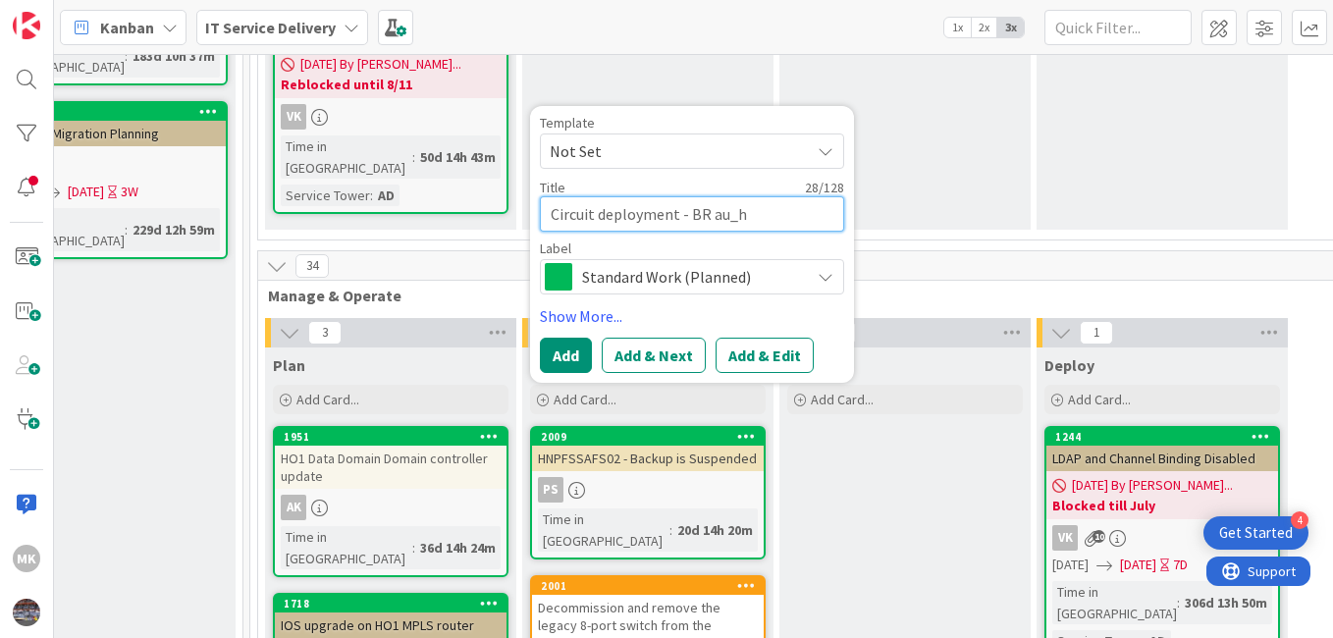
type textarea "x"
type textarea "Circuit deployment - BR au_ho"
type textarea "x"
type textarea "Circuit deployment - BR au_hop"
drag, startPoint x: 730, startPoint y: 174, endPoint x: 784, endPoint y: 164, distance: 54.9
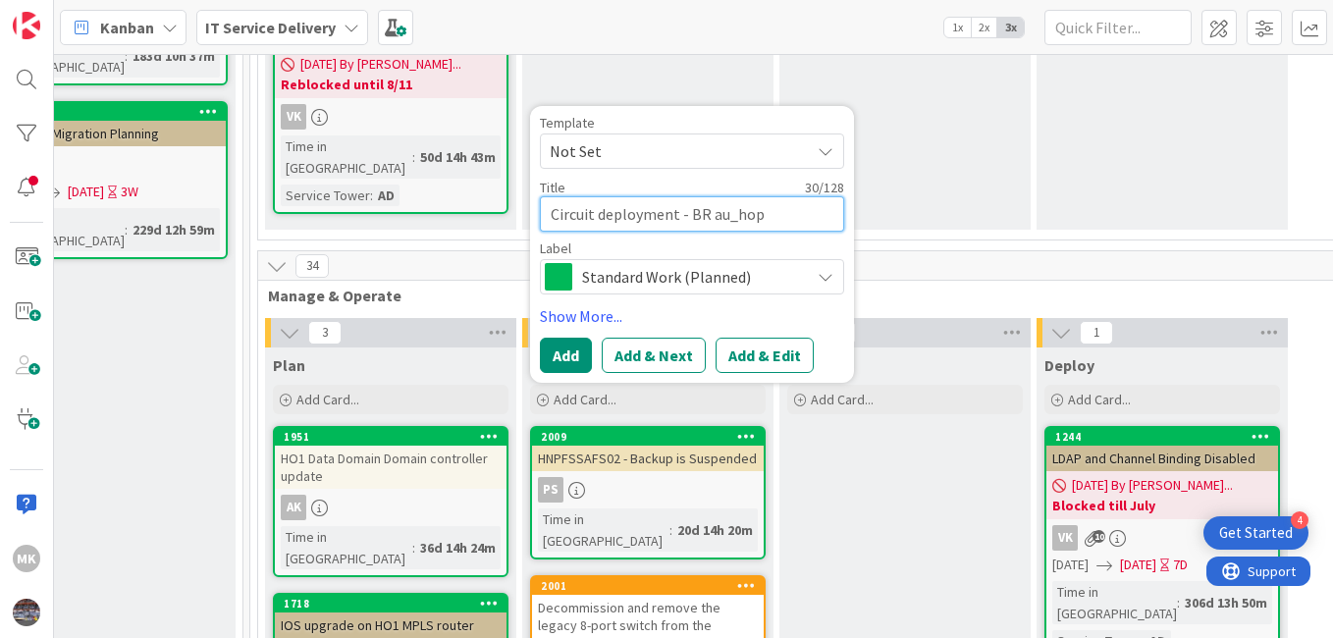
type textarea "x"
type textarea "Circuit deployment - BR au_hop"
type textarea "x"
type textarea "Circuit deployment - BR au_hop -"
type textarea "x"
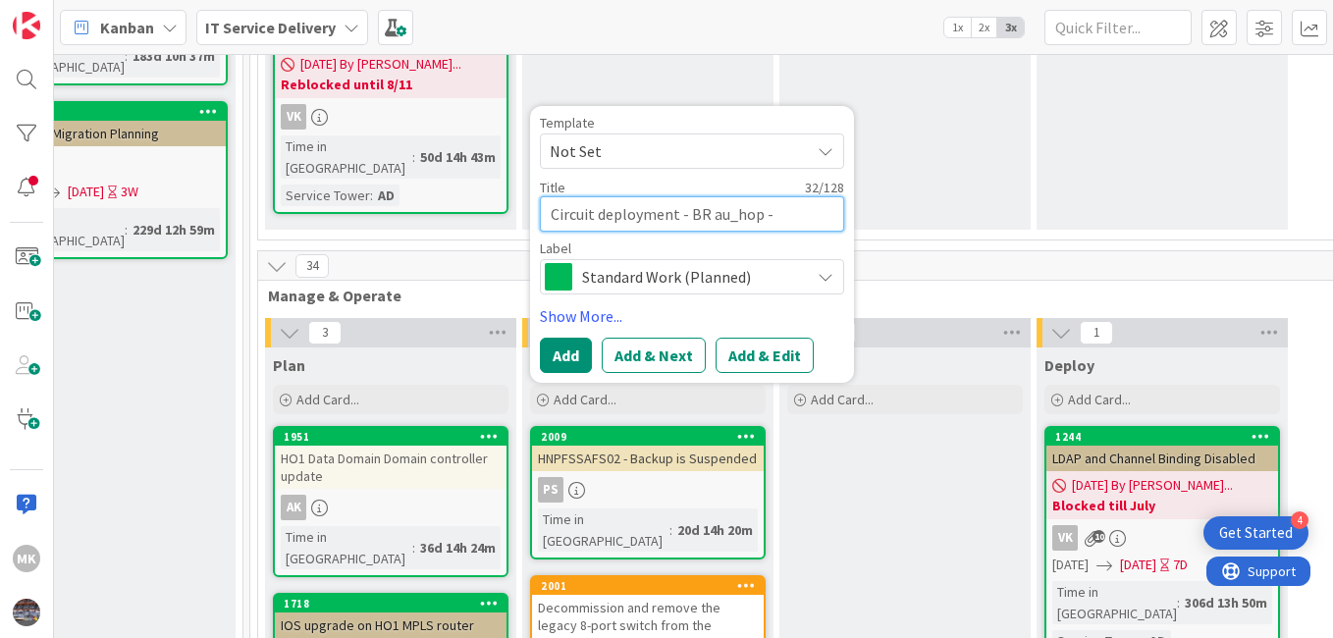
type textarea "Circuit deployment - BR au_hop -"
type textarea "x"
type textarea "Circuit deployment - BR au_hop - N"
type textarea "x"
type textarea "Circuit deployment - BR au_hop - Na"
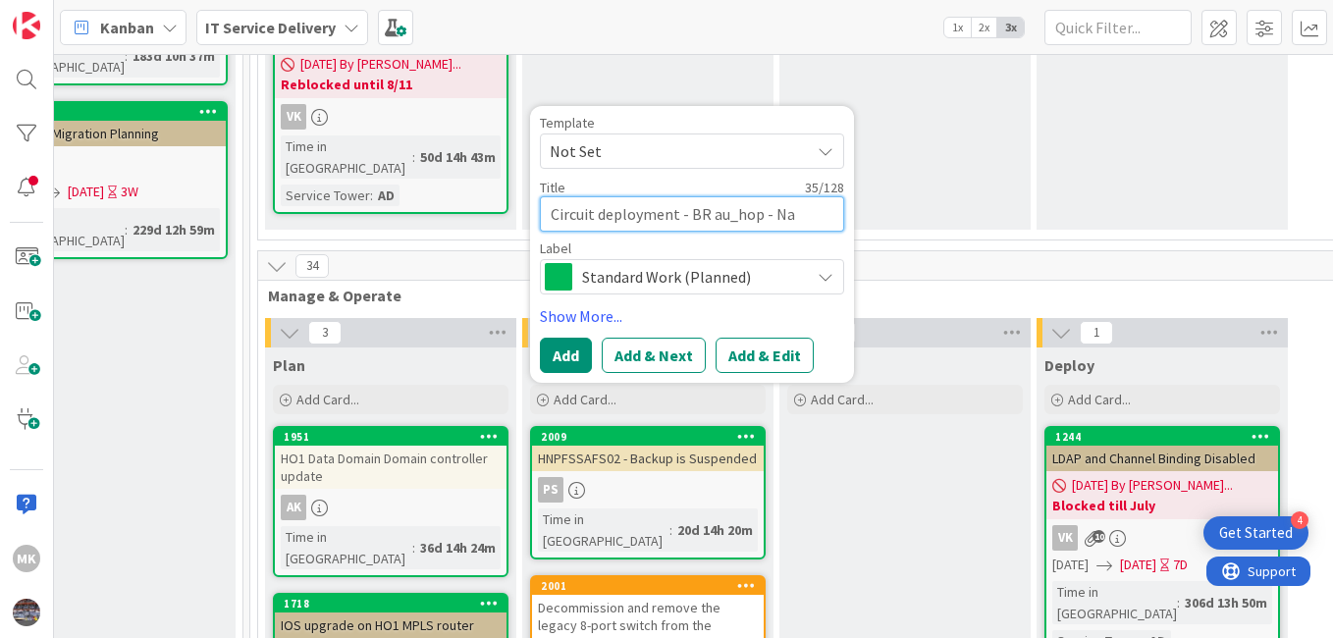
type textarea "x"
type textarea "Circuit deployment - BR au_hop - Nav"
type textarea "x"
type textarea "Circuit deployment - BR au_hop - Navle"
type textarea "x"
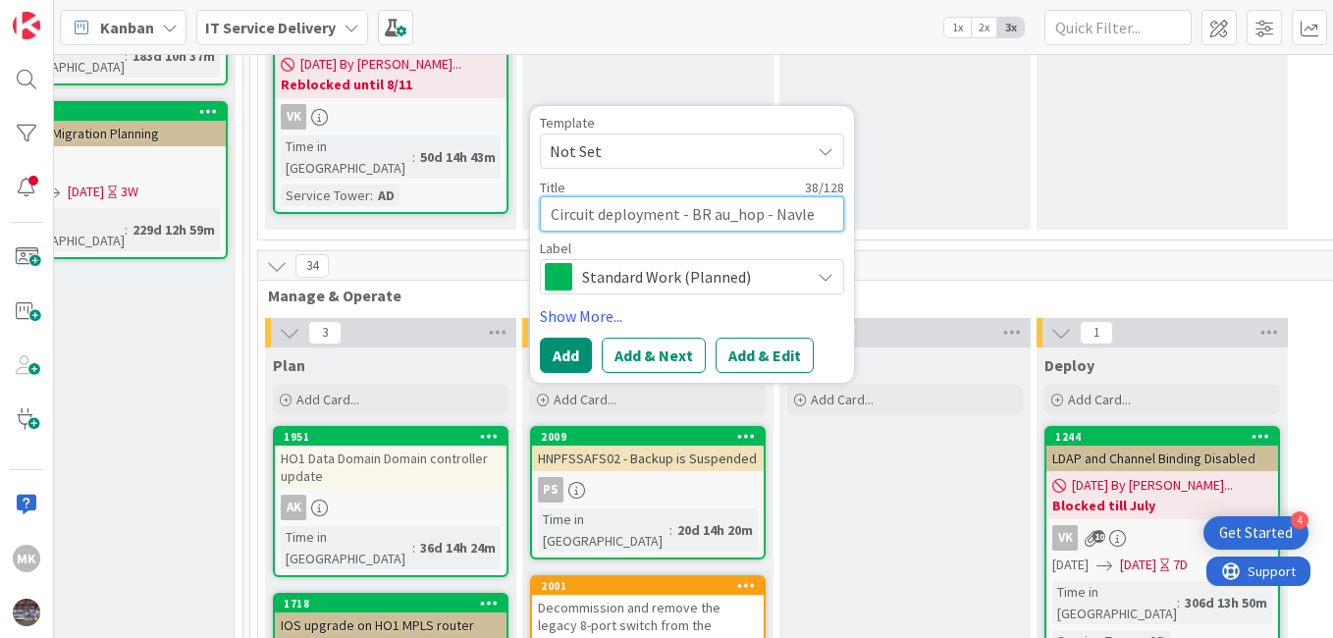
type textarea "Circuit deployment - BR au_hop - Navl"
type textarea "x"
type textarea "Circuit deployment - BR au_hop - Nav"
type textarea "x"
type textarea "Circuit deployment - BR au_hop - [PERSON_NAME]"
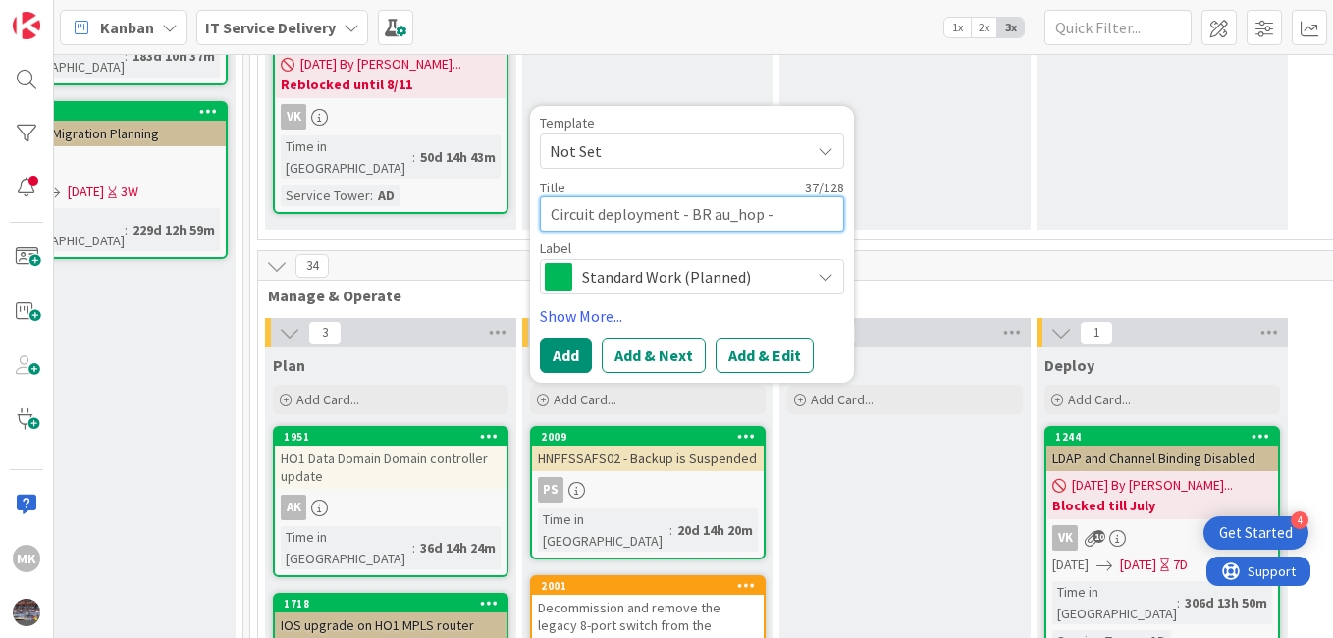
type textarea "x"
type textarea "Circuit deployment - BR au_hop - Naval"
type textarea "x"
type textarea "Circuit deployment - BR au_hop - Naval"
type textarea "x"
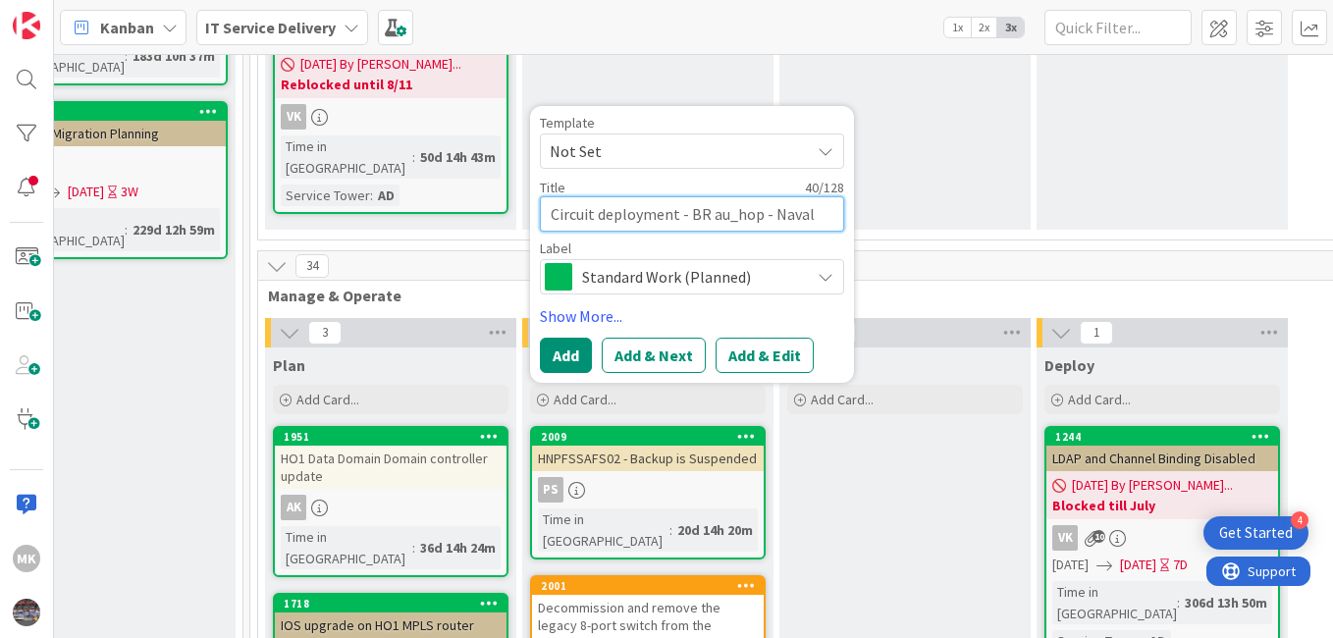
type textarea "Circuit deployment - BR au_hop - Naval b"
type textarea "x"
type textarea "Circuit deployment - BR au_hop - Naval ba"
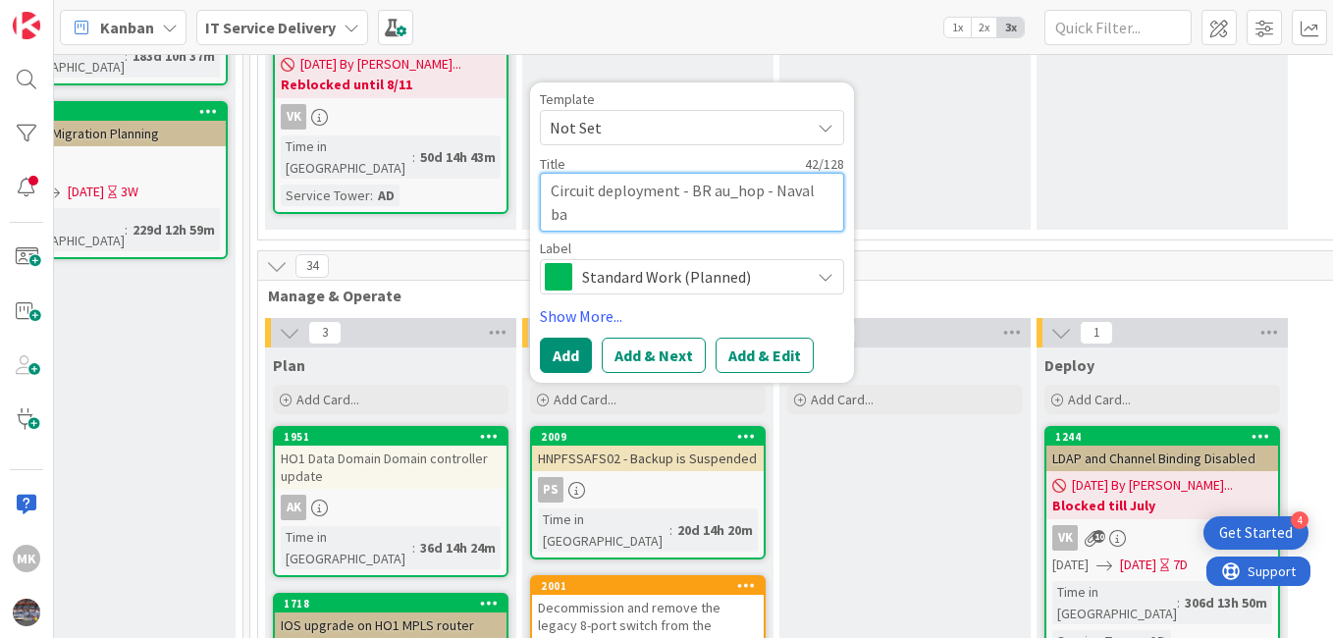
type textarea "x"
type textarea "Circuit deployment - BR au_hop - Naval bas"
type textarea "x"
type textarea "Circuit deployment - BR au_hop - Naval base"
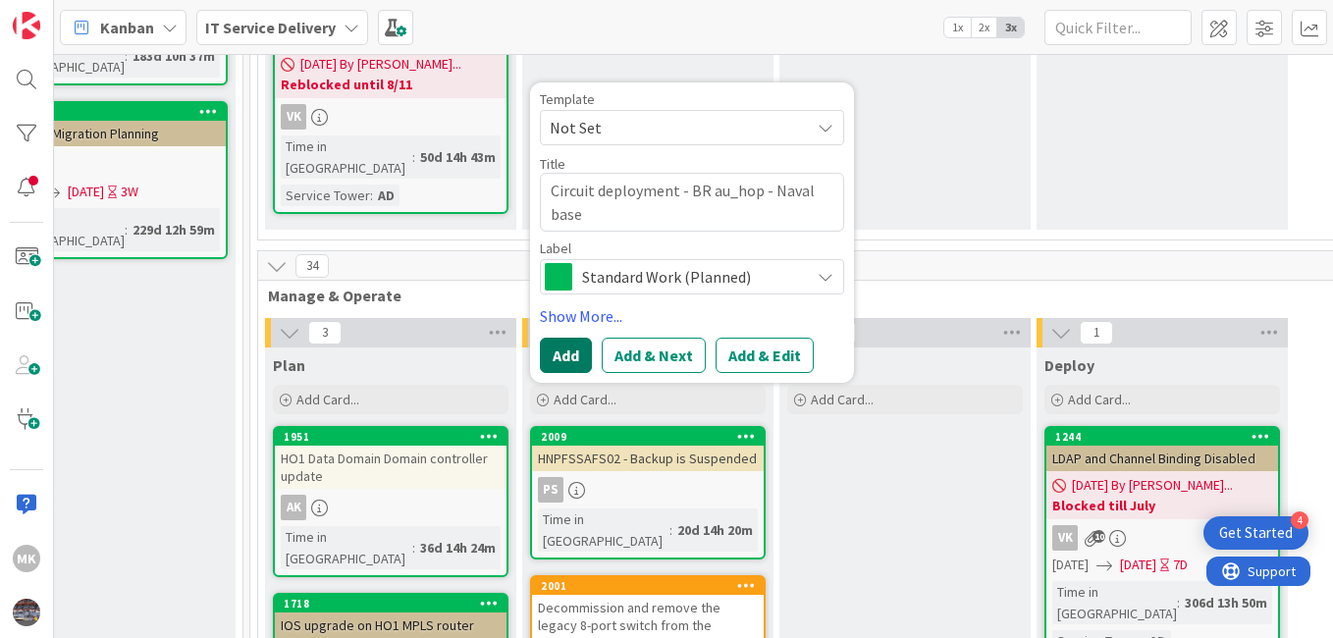
click at [568, 338] on button "Add" at bounding box center [566, 355] width 52 height 35
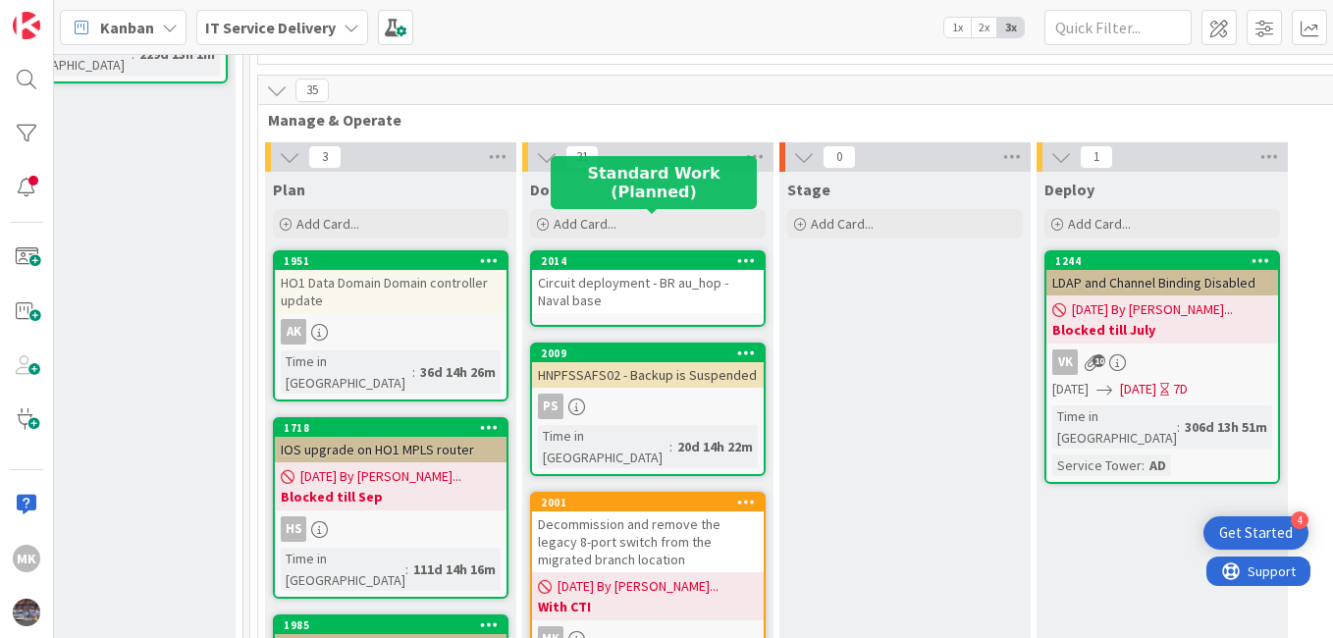
scroll to position [642, 1113]
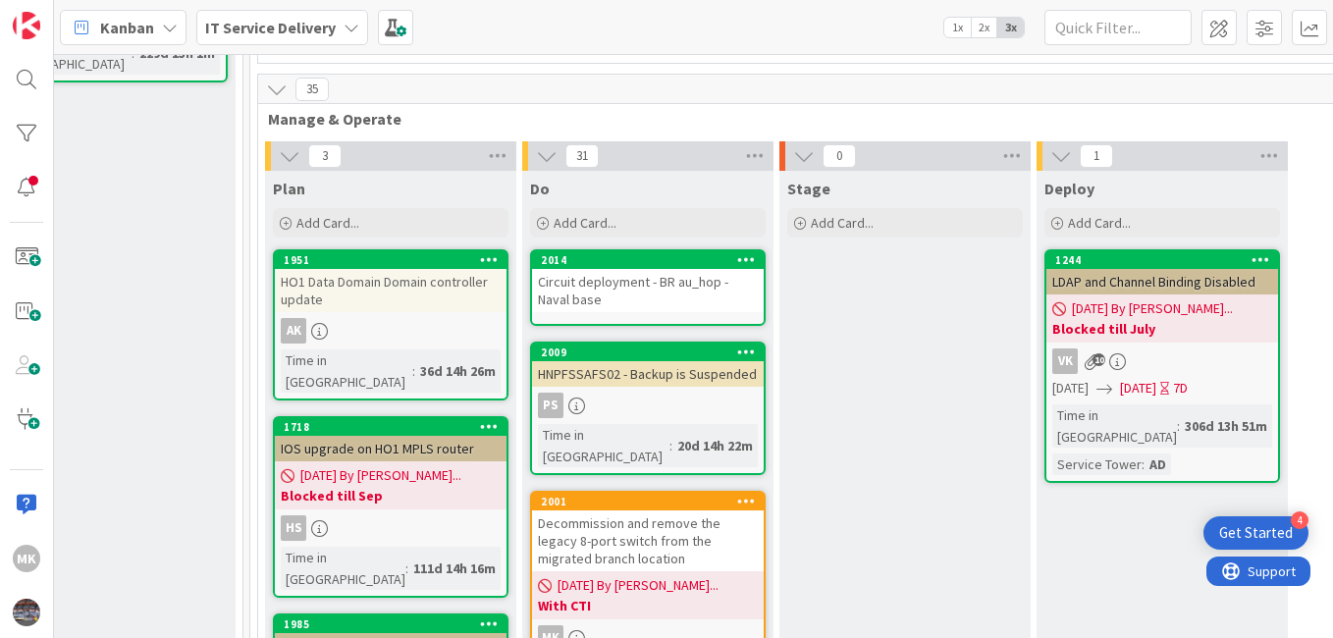
click at [632, 269] on div "Circuit deployment - BR au_hop - Naval base" at bounding box center [648, 290] width 232 height 43
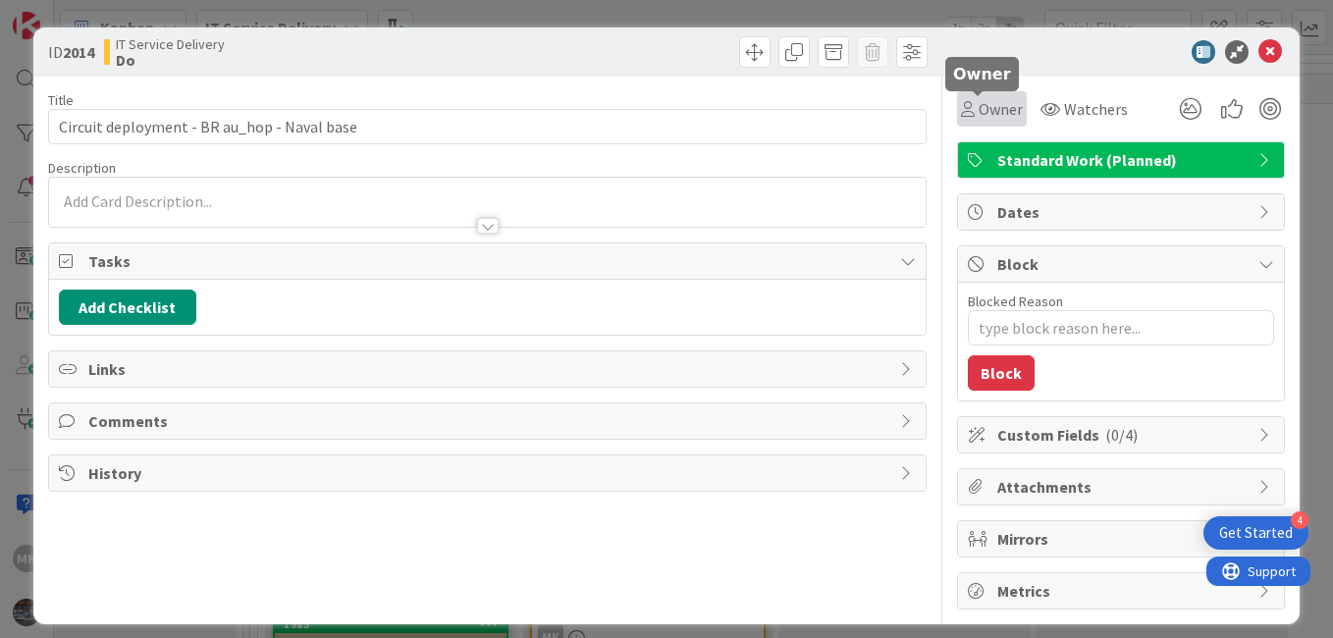
click at [978, 108] on span "Owner" at bounding box center [1000, 109] width 44 height 24
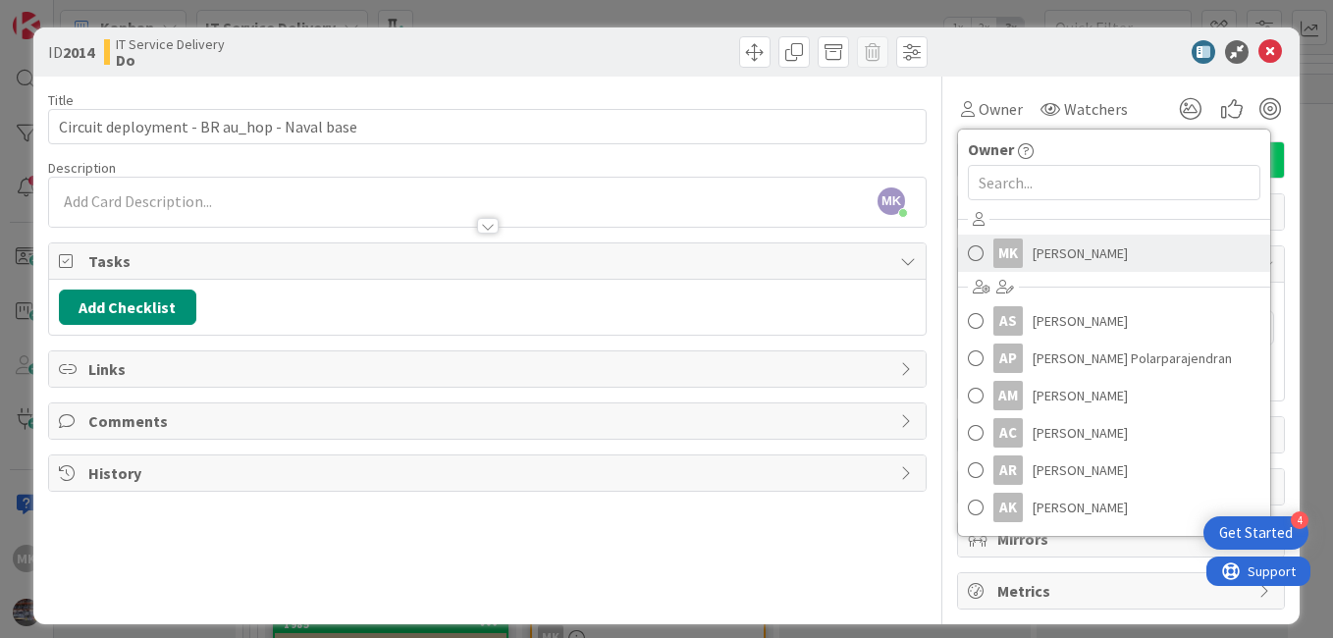
click at [1064, 264] on span "[PERSON_NAME]" at bounding box center [1079, 252] width 95 height 29
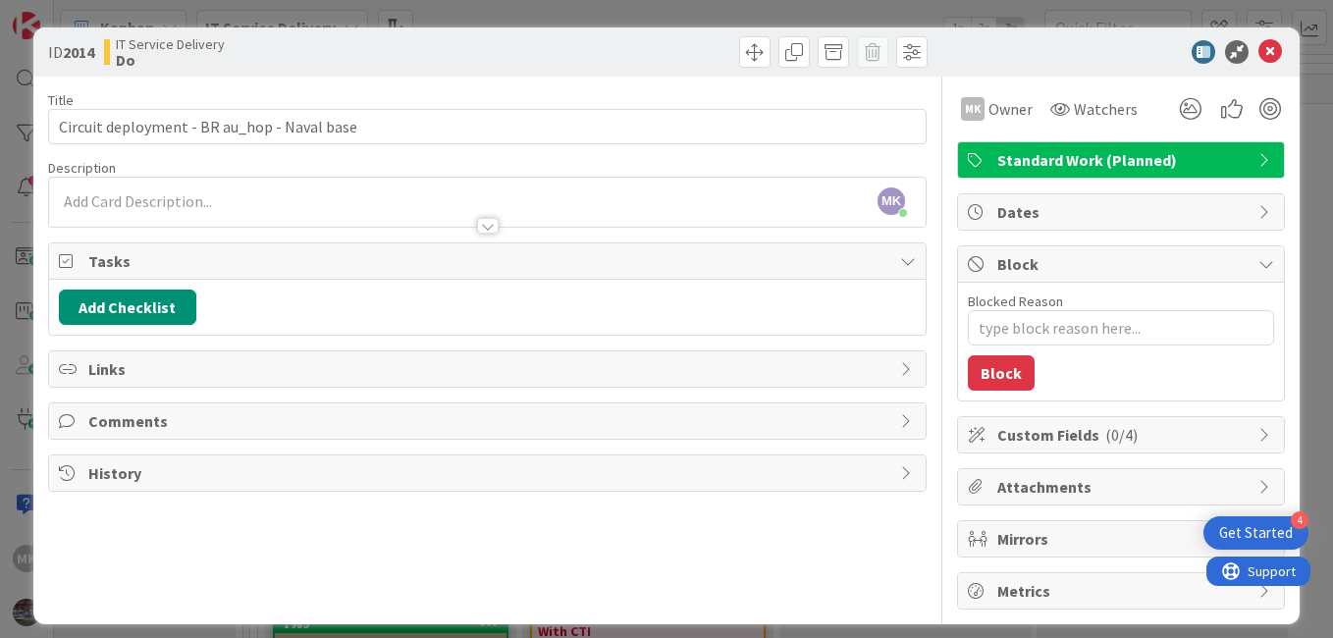
type textarea "x"
click at [1074, 117] on span "Watchers" at bounding box center [1106, 109] width 64 height 24
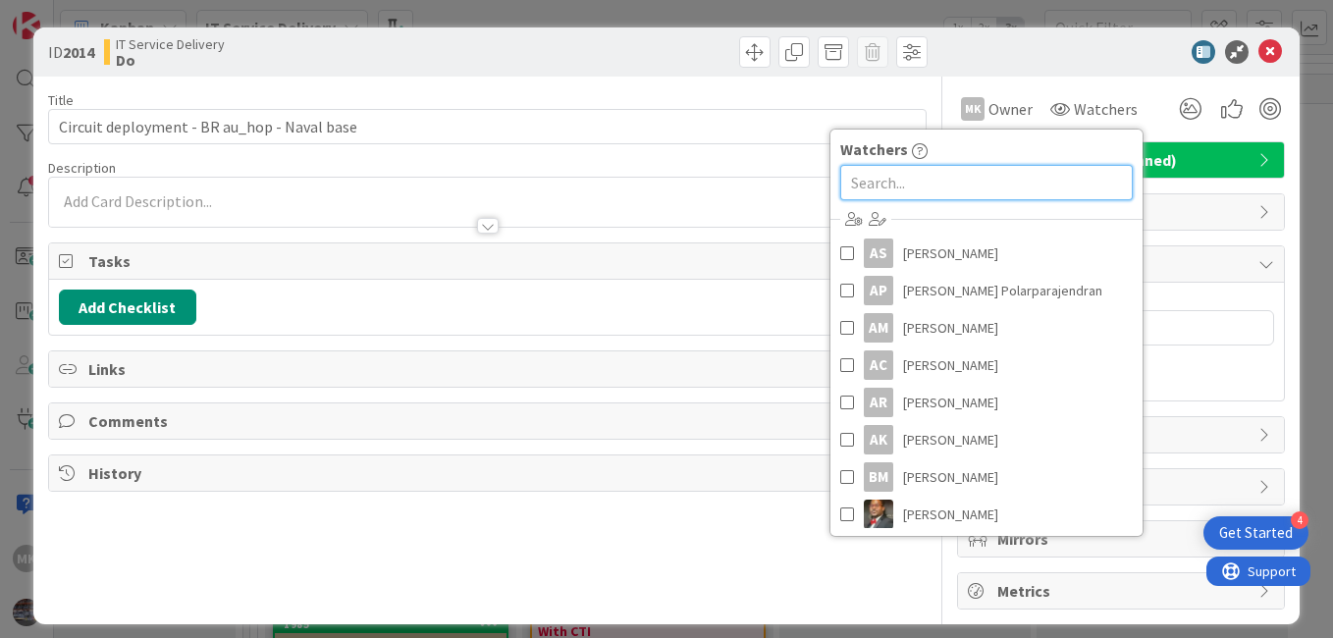
click at [933, 183] on input "text" at bounding box center [986, 182] width 292 height 35
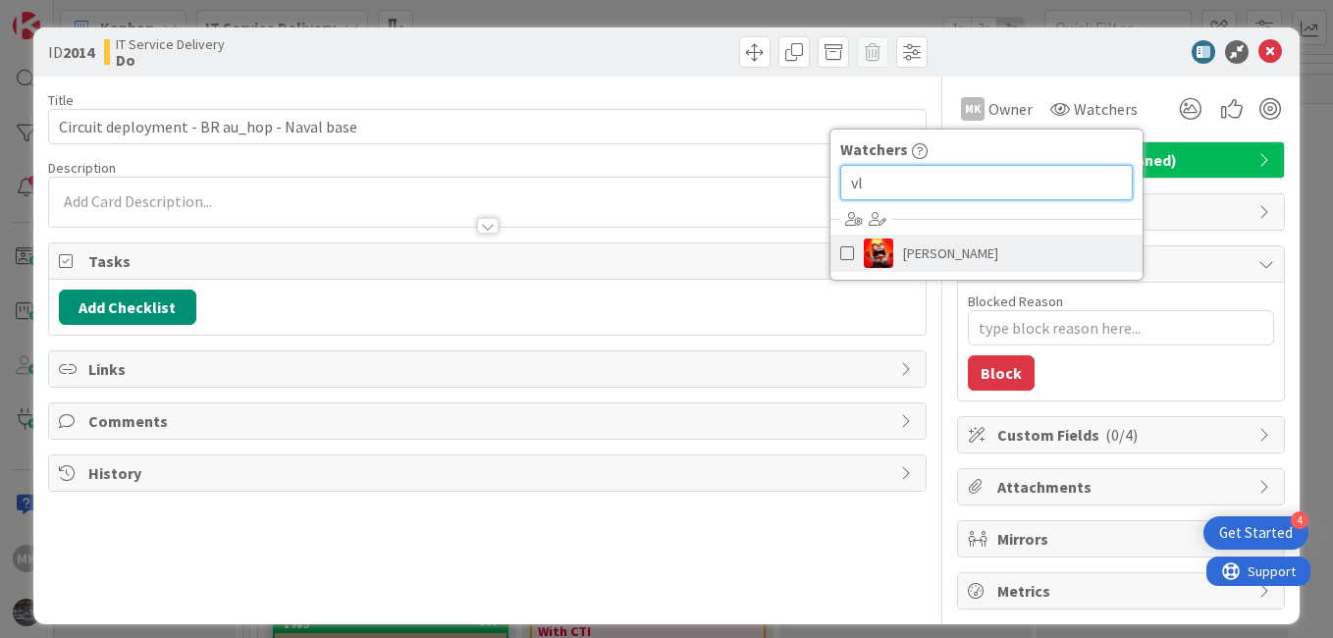
type input "vl"
click at [924, 248] on span "[PERSON_NAME]" at bounding box center [950, 252] width 95 height 29
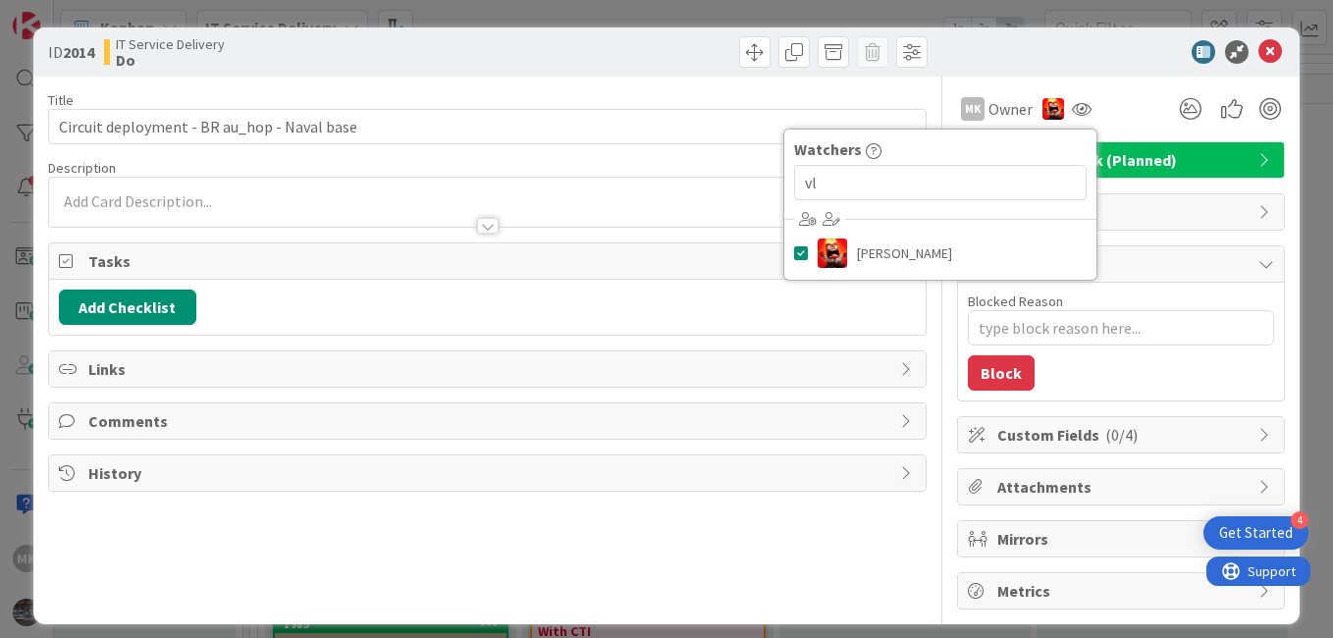
click at [1128, 96] on div "MK Owner Owner Remove Set as Watcher MK [PERSON_NAME] AS [PERSON_NAME] AP [PERS…" at bounding box center [1121, 108] width 328 height 35
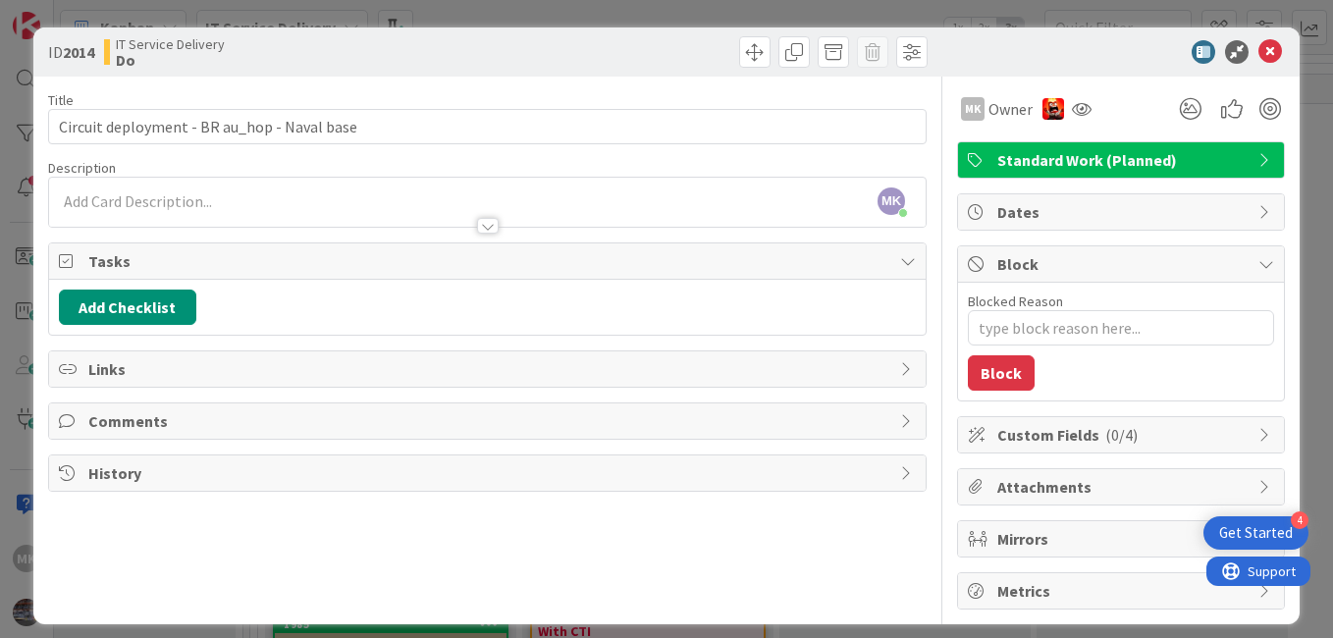
click at [1038, 210] on span "Dates" at bounding box center [1122, 212] width 251 height 24
type textarea "x"
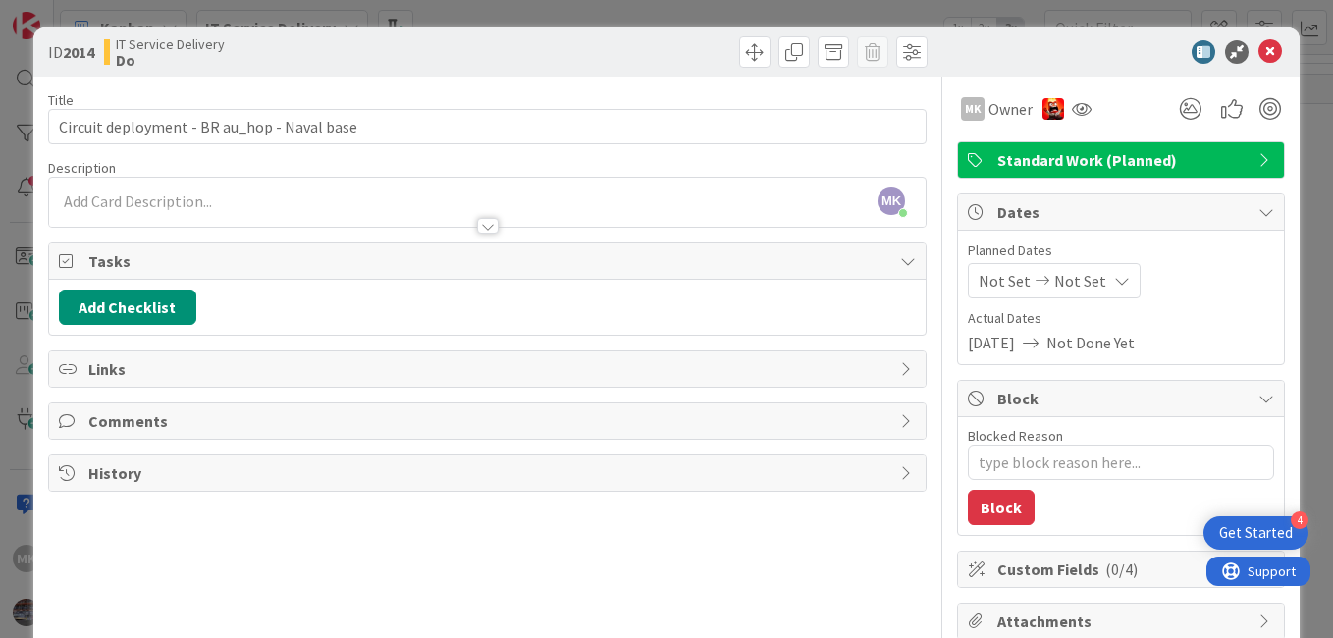
click at [971, 292] on div "Not Set Not Set" at bounding box center [1054, 280] width 173 height 35
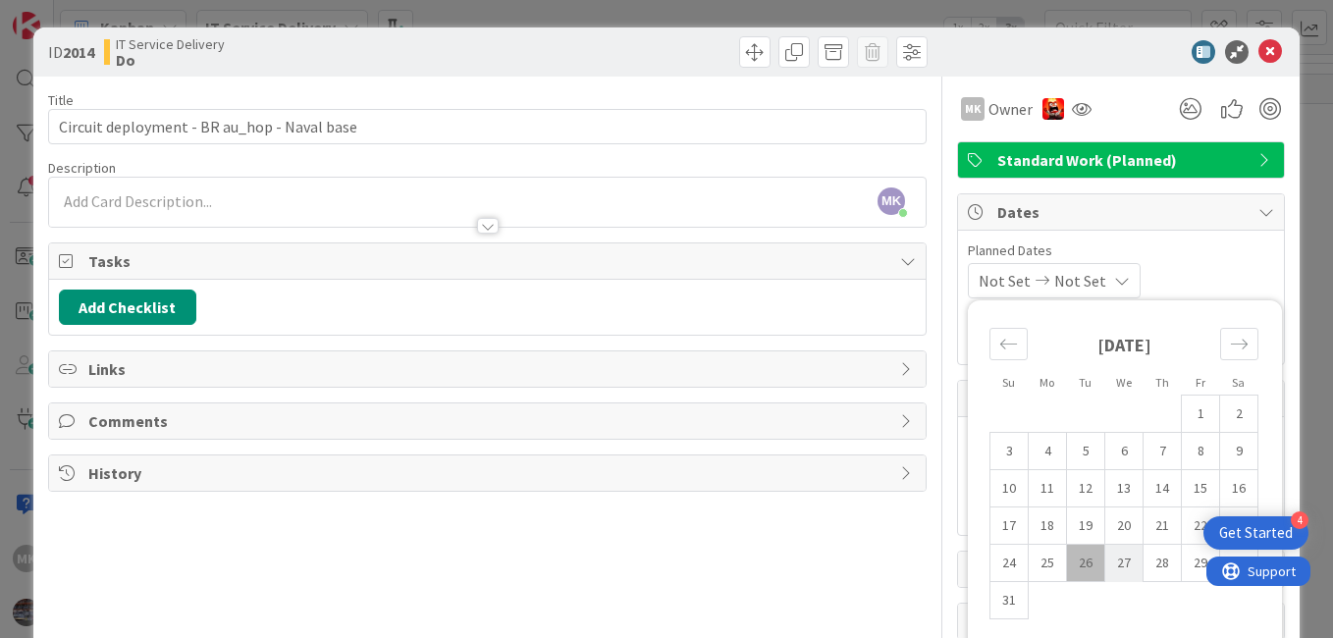
click at [1105, 569] on td "27" at bounding box center [1124, 563] width 38 height 37
type input "[DATE]"
type textarea "x"
click at [1181, 560] on td "29" at bounding box center [1200, 563] width 38 height 37
type input "[DATE]"
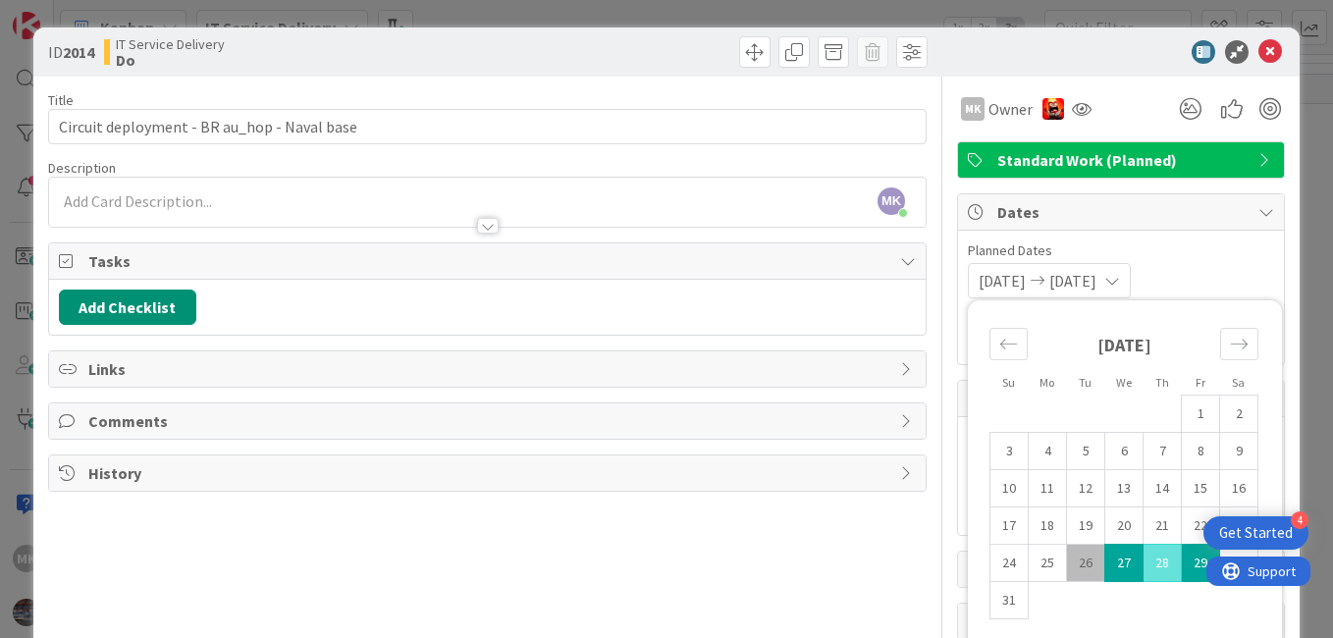
click at [1219, 243] on span "Planned Dates" at bounding box center [1121, 250] width 306 height 21
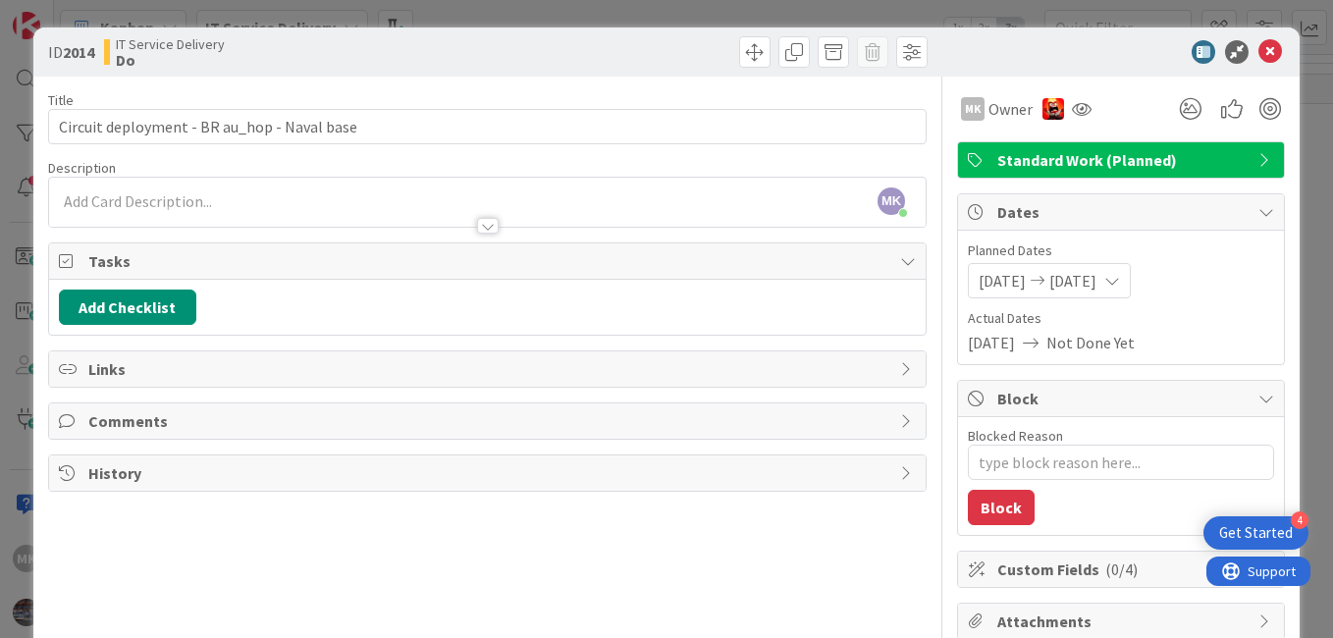
scroll to position [148, 0]
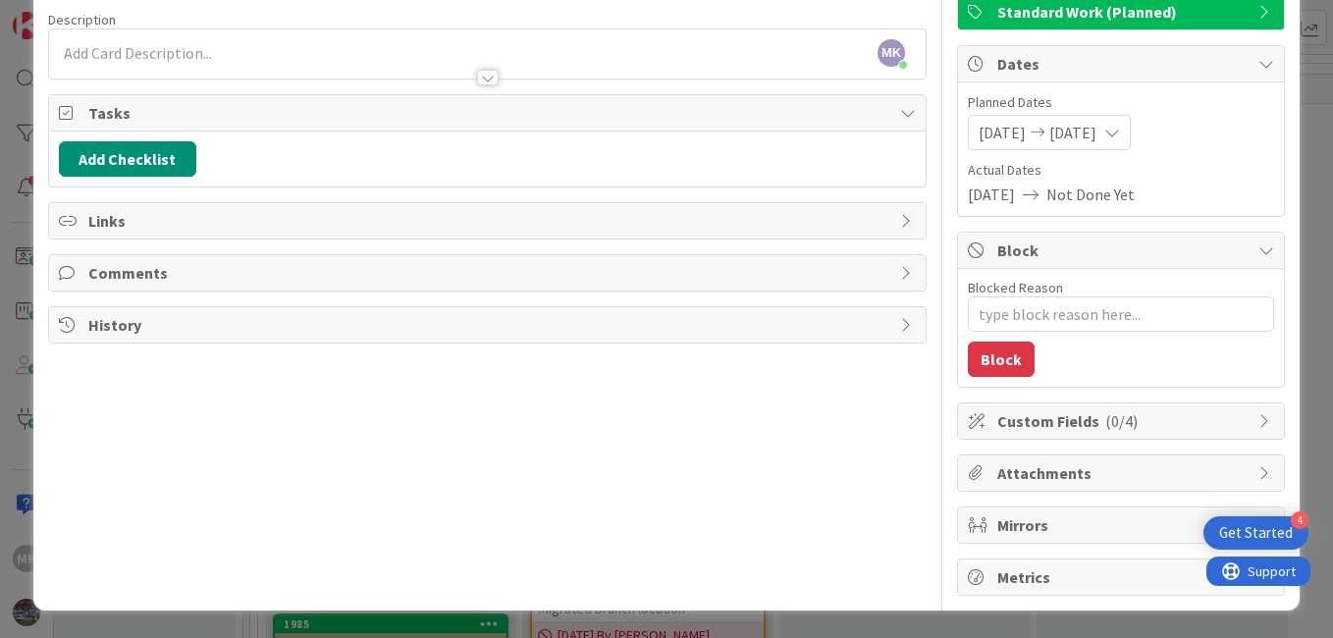
click at [1045, 428] on span "Custom Fields ( 0/4 )" at bounding box center [1122, 421] width 251 height 24
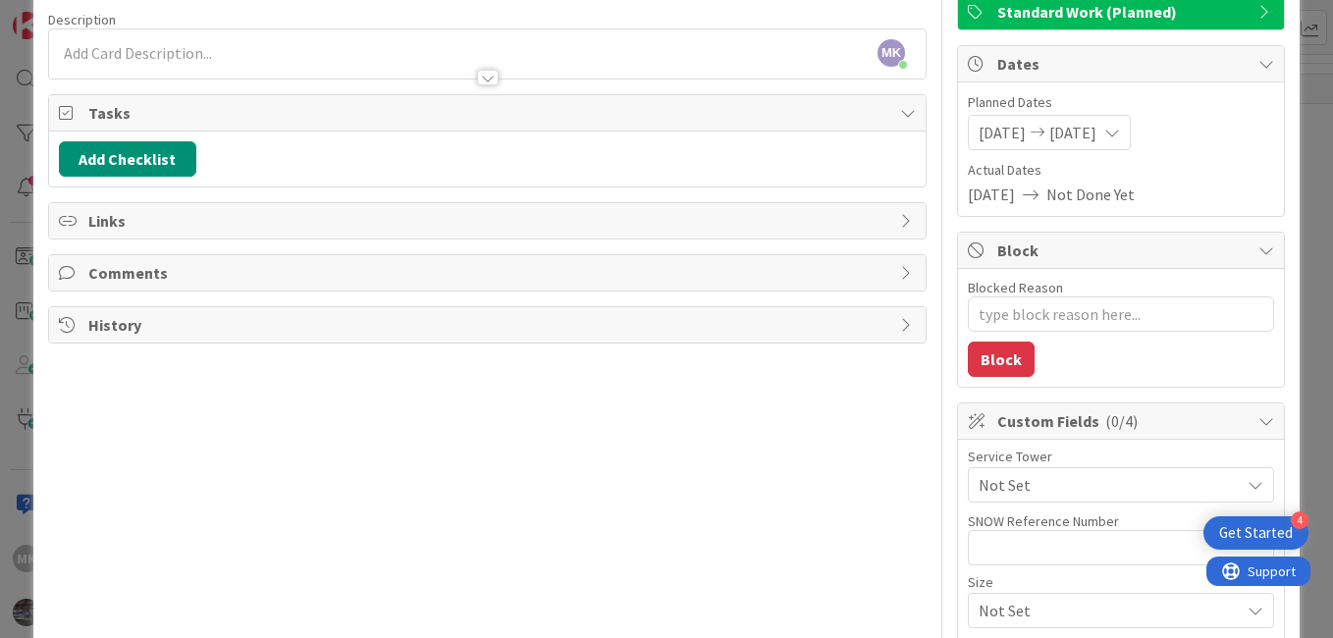
click at [1000, 481] on span "Not Set" at bounding box center [1108, 485] width 261 height 24
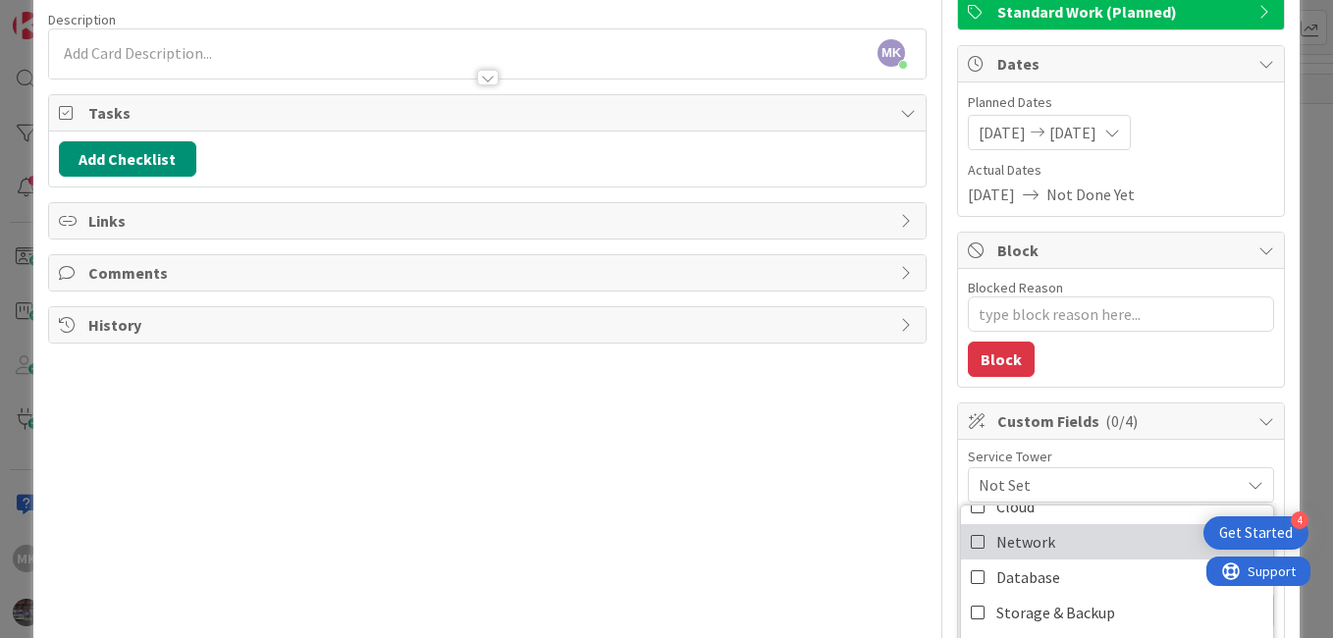
click at [1007, 533] on span "Network" at bounding box center [1025, 541] width 59 height 29
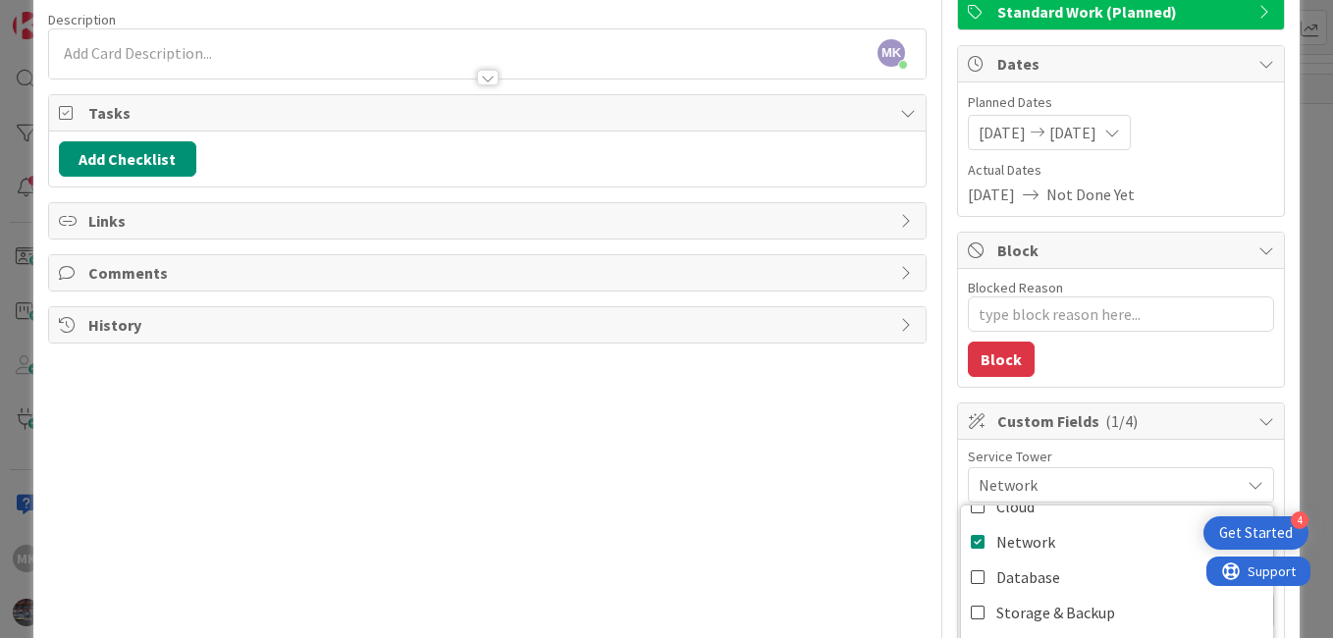
type textarea "x"
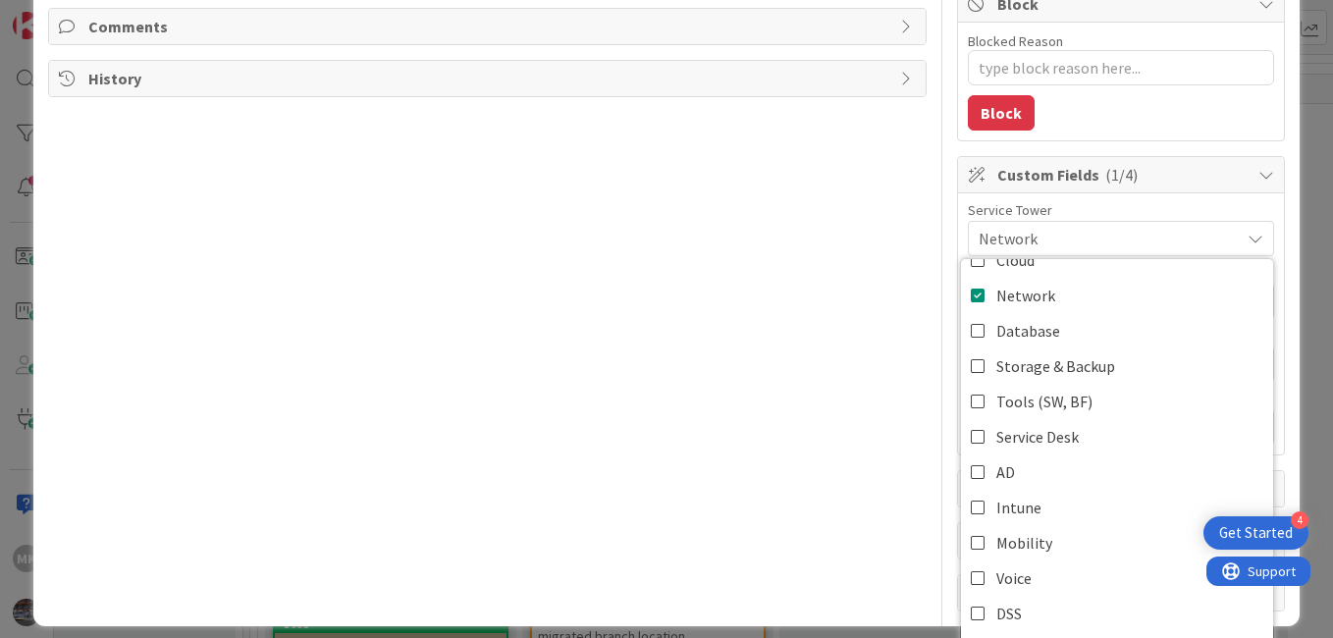
scroll to position [401, 0]
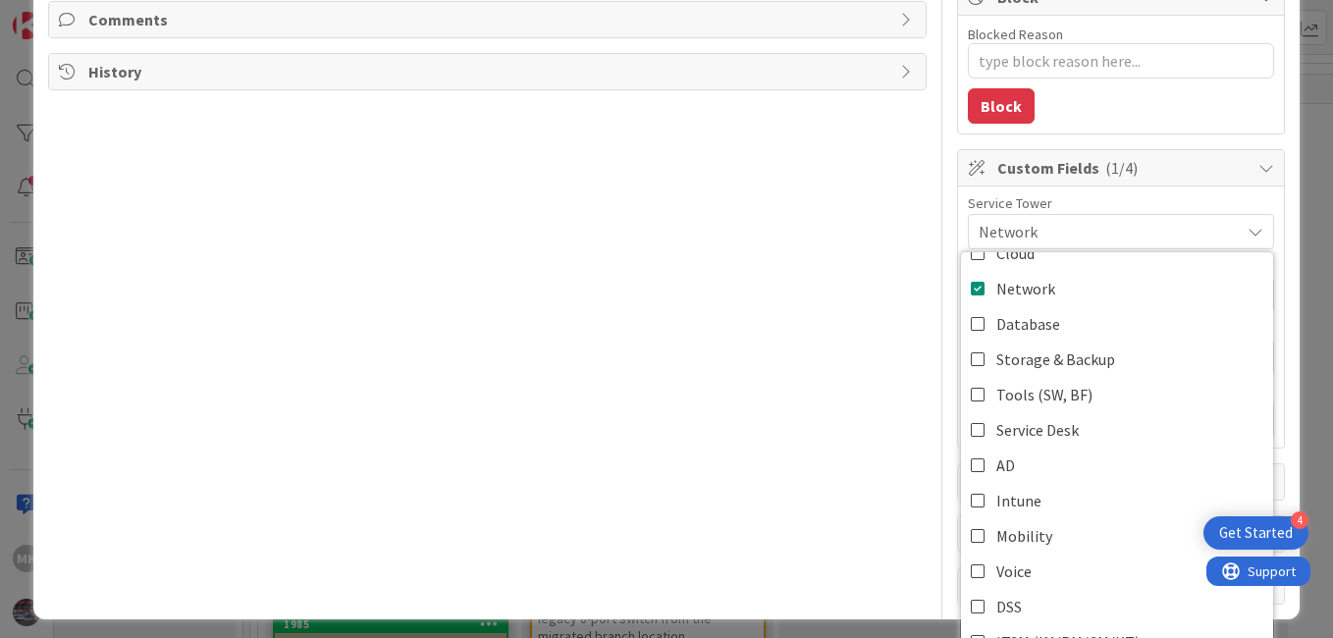
click at [1129, 233] on span "Network" at bounding box center [1108, 232] width 261 height 24
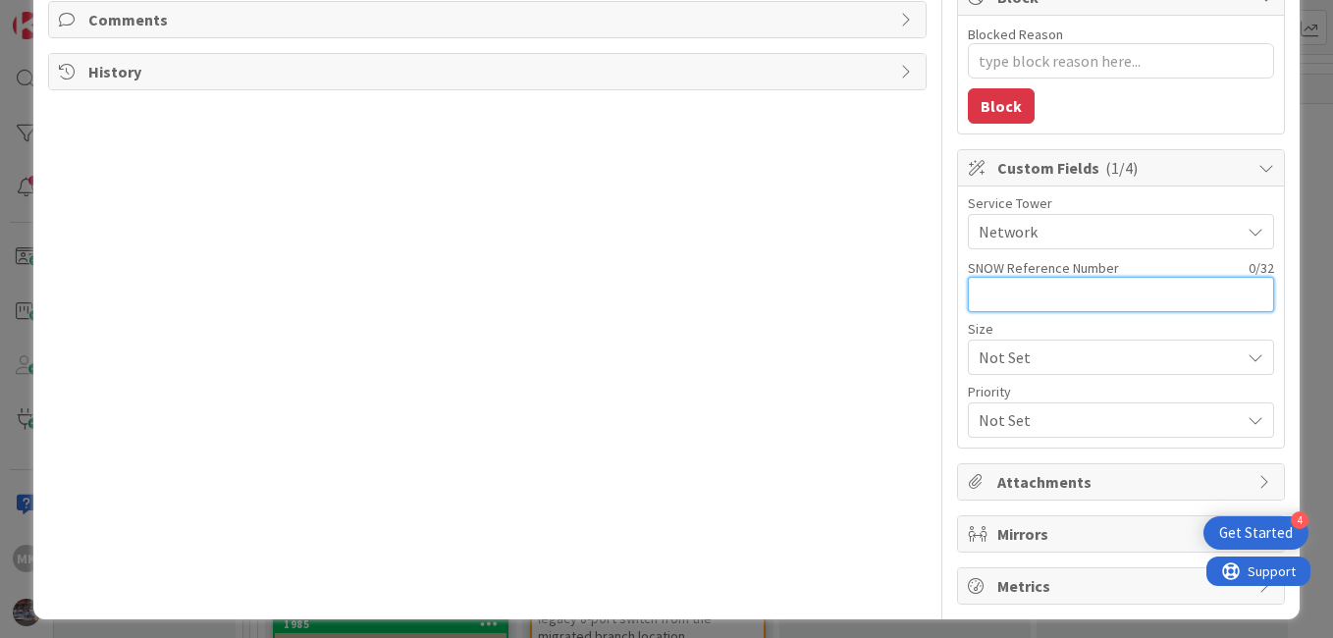
click at [1085, 283] on input "text" at bounding box center [1121, 294] width 306 height 35
paste input "CHG0041529"
type input "CHG0041529"
type textarea "x"
type input "CHG0041529"
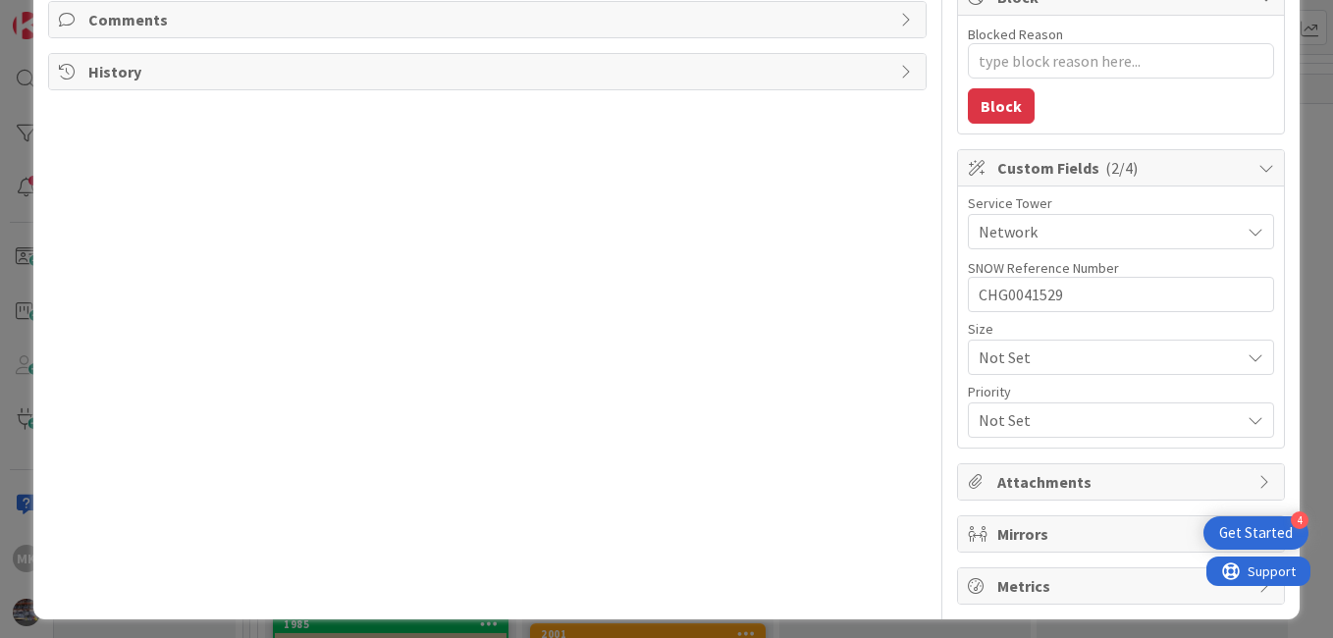
click at [996, 366] on span "Not Set" at bounding box center [1103, 356] width 251 height 27
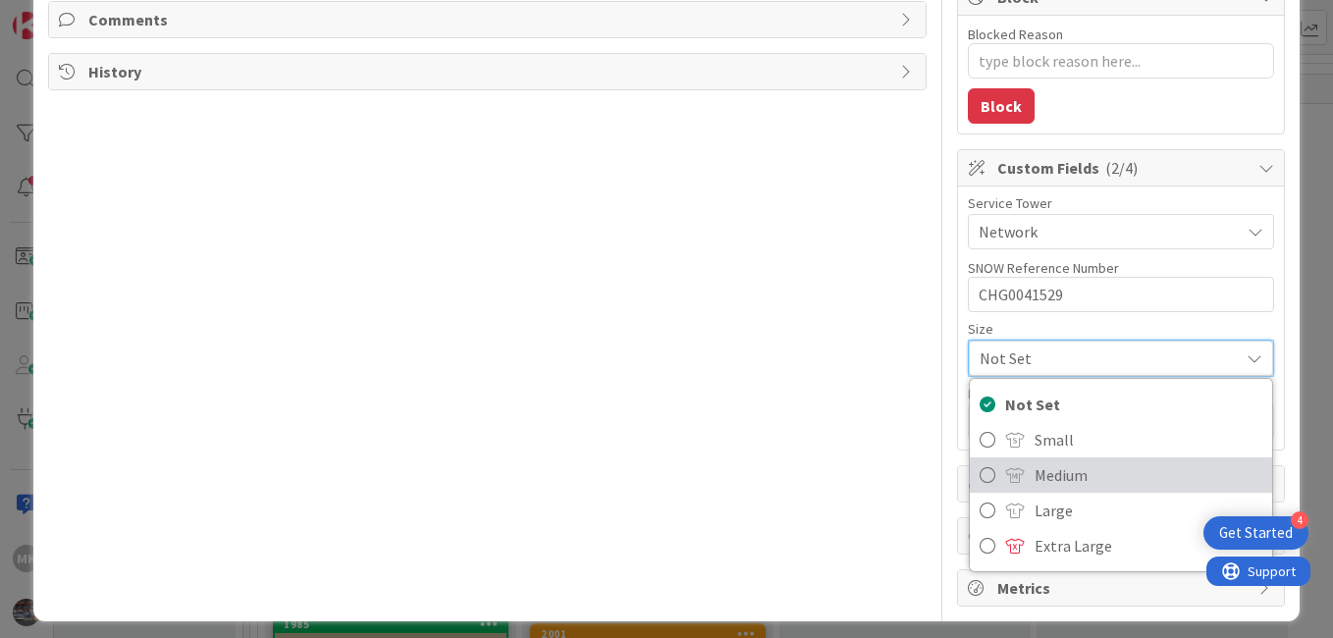
click at [1005, 468] on span at bounding box center [1015, 475] width 20 height 16
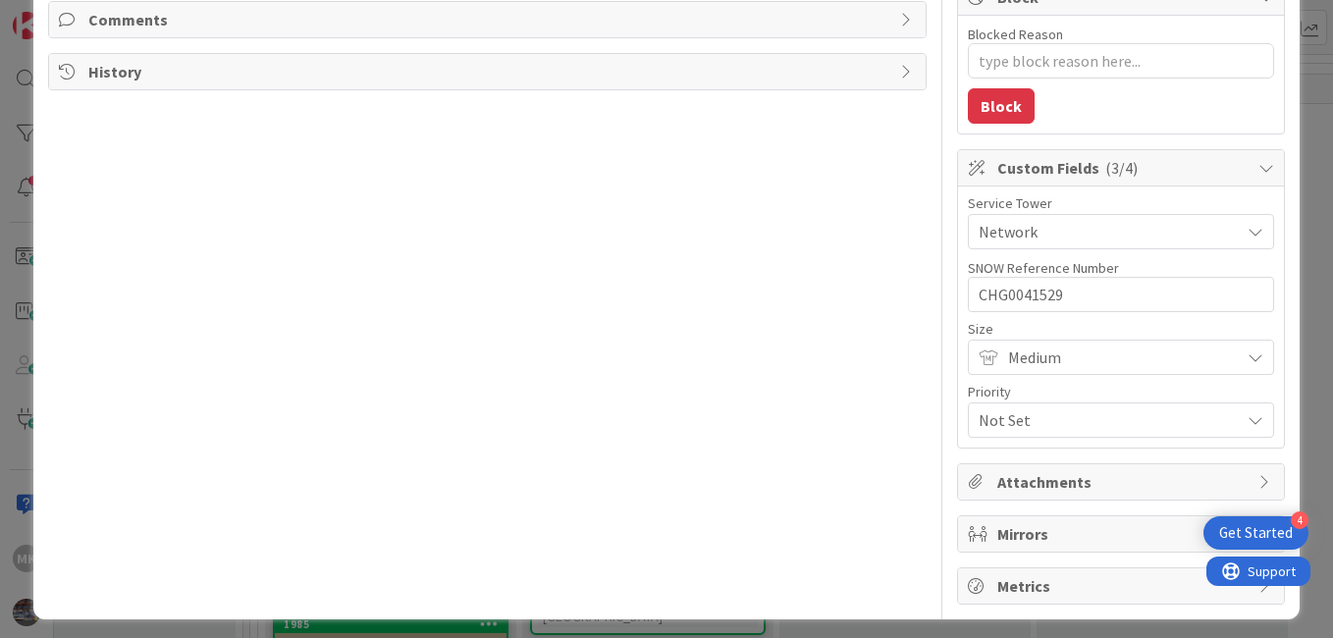
click at [1049, 424] on span "Not Set" at bounding box center [1103, 419] width 251 height 27
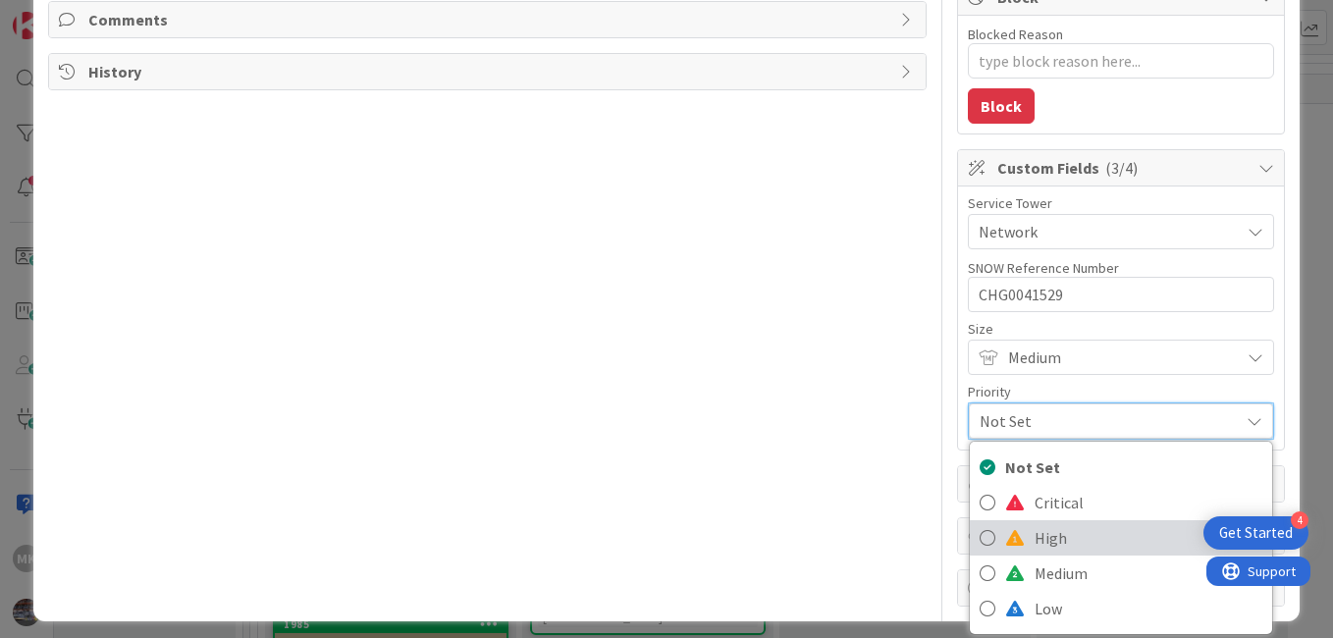
click at [1018, 537] on link "High" at bounding box center [1121, 537] width 302 height 35
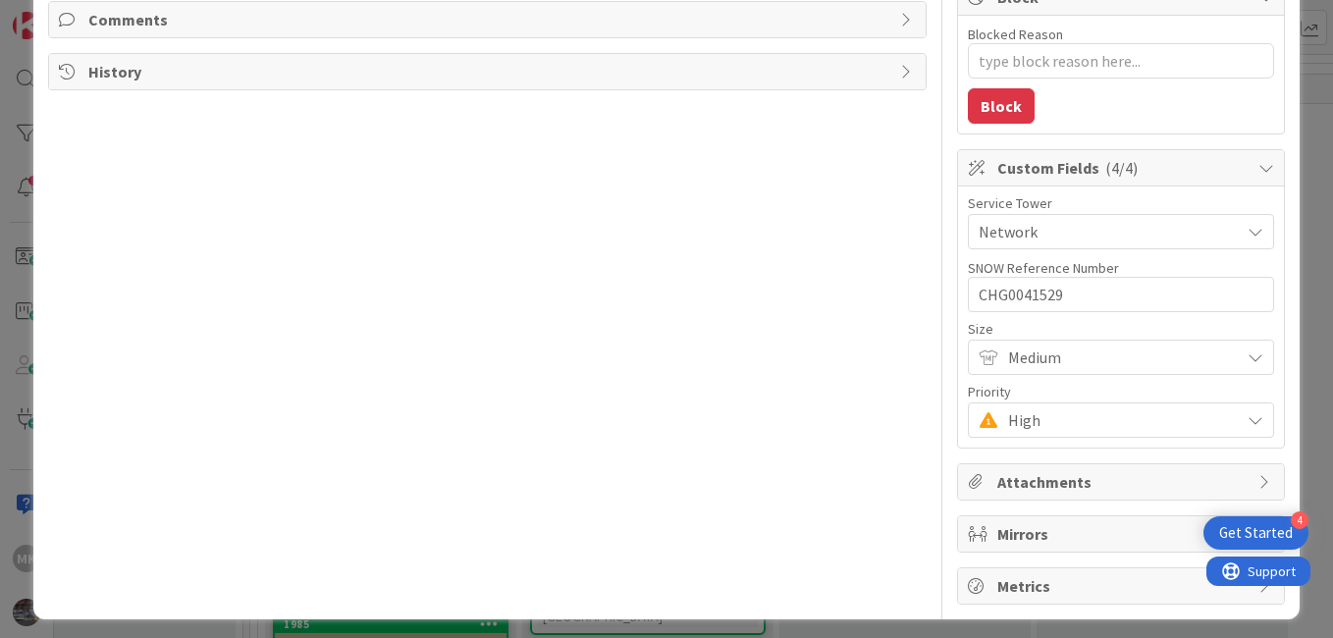
type textarea "x"
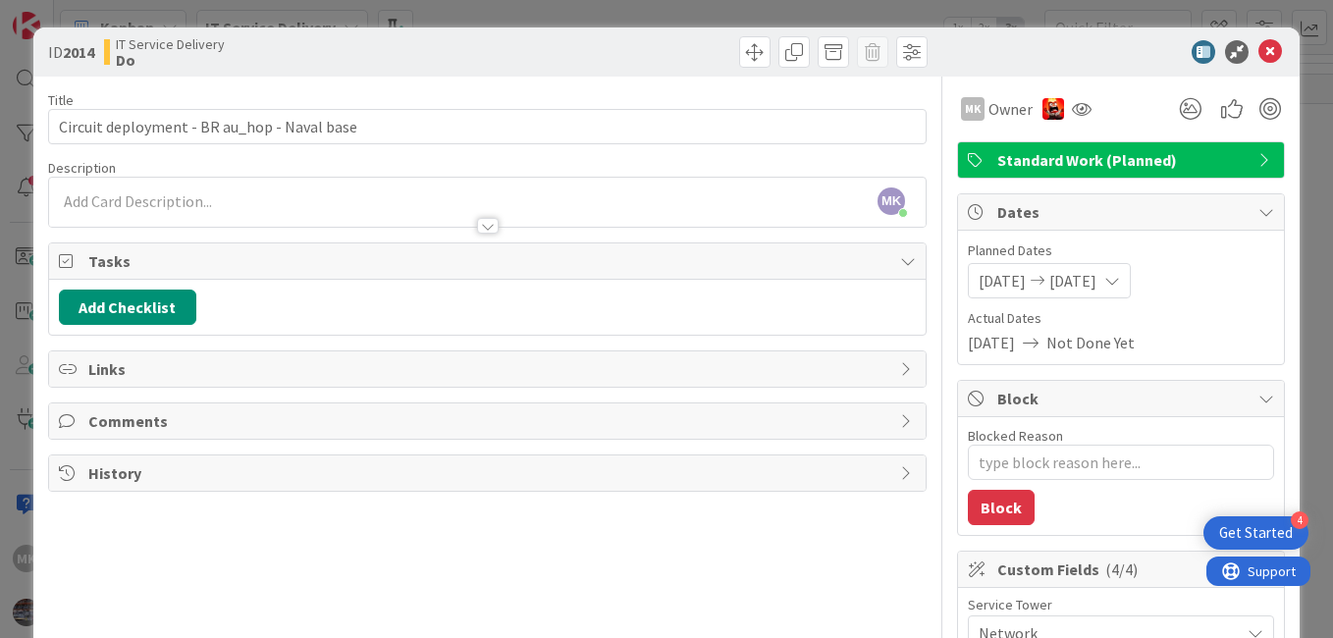
click at [127, 207] on div at bounding box center [487, 216] width 876 height 21
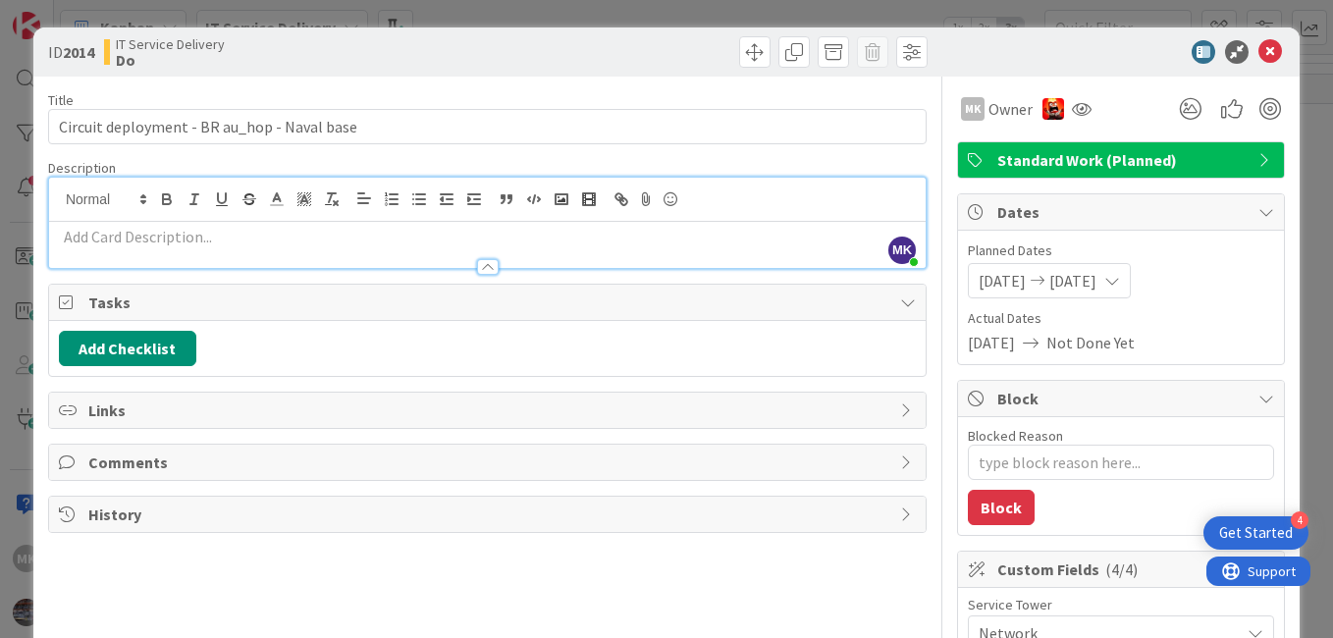
click at [85, 243] on p at bounding box center [487, 237] width 857 height 23
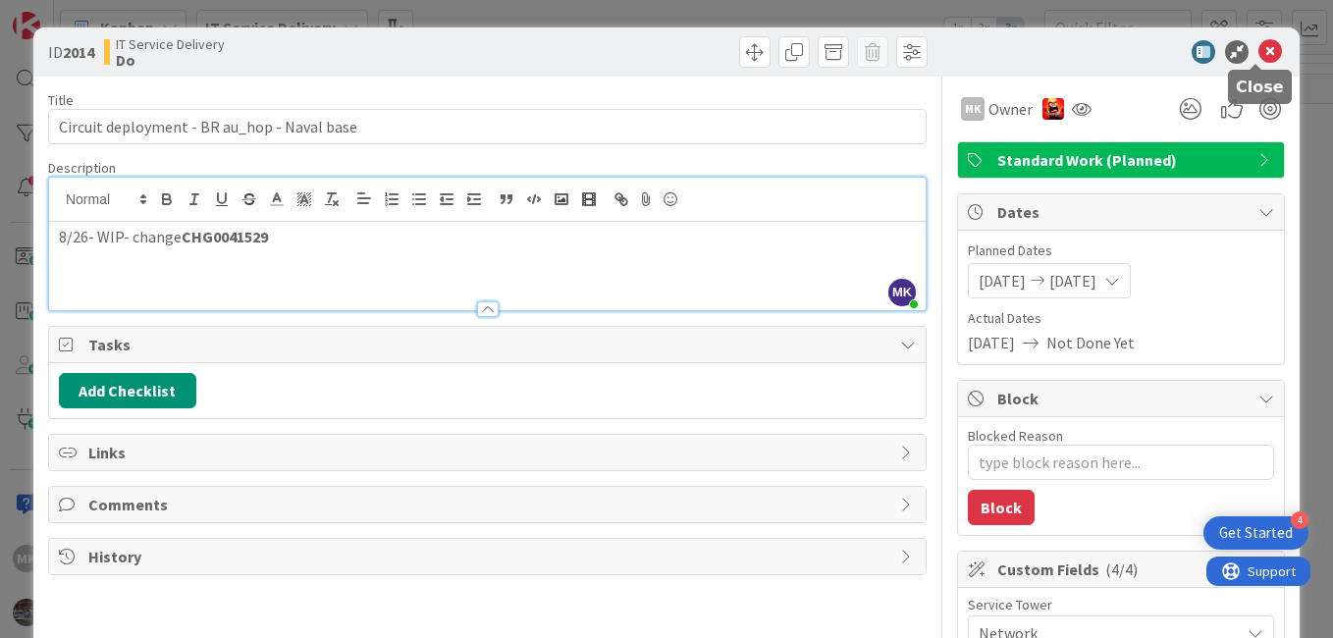
click at [1259, 49] on icon at bounding box center [1270, 52] width 24 height 24
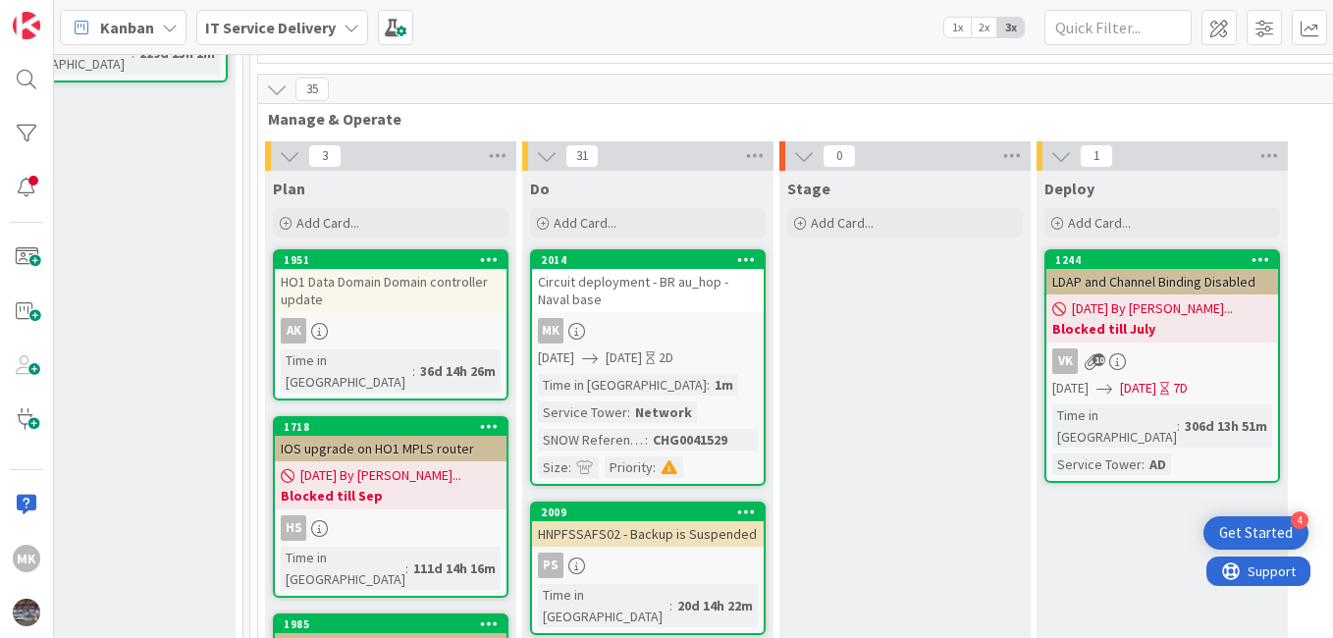
click at [657, 274] on link "2014 Circuit deployment - BR au_hop - Naval base MK [DATE] [DATE] 2D Time in Co…" at bounding box center [648, 367] width 236 height 236
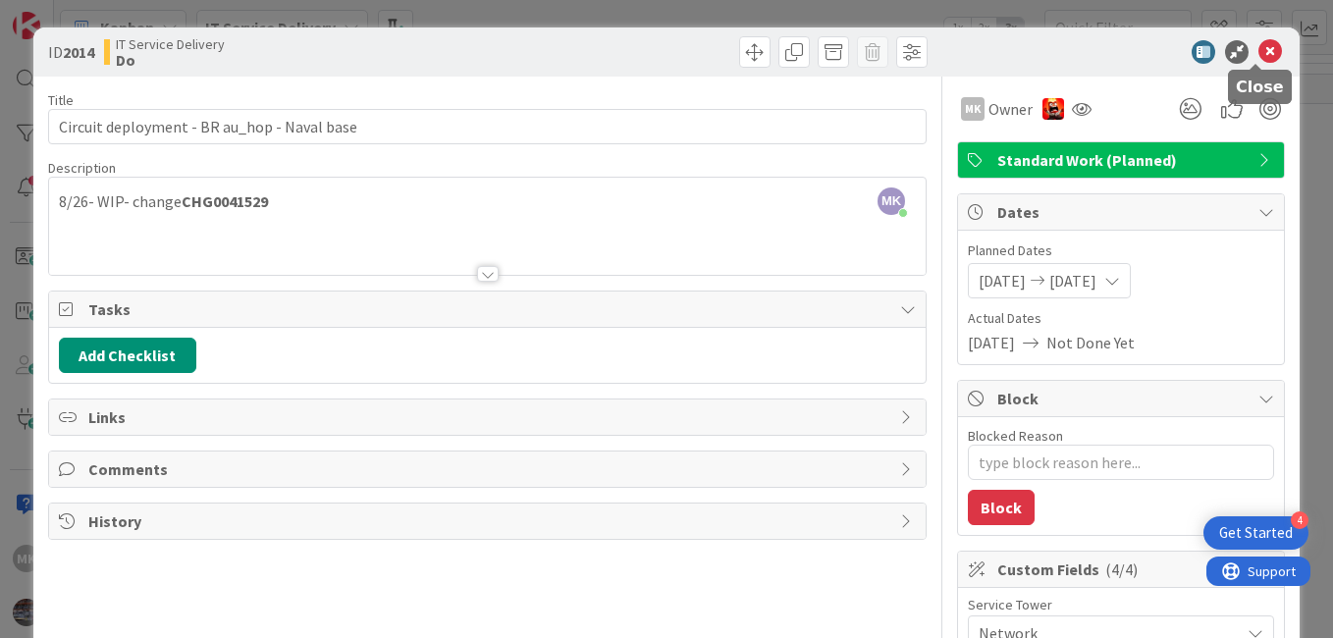
click at [1258, 51] on icon at bounding box center [1270, 52] width 24 height 24
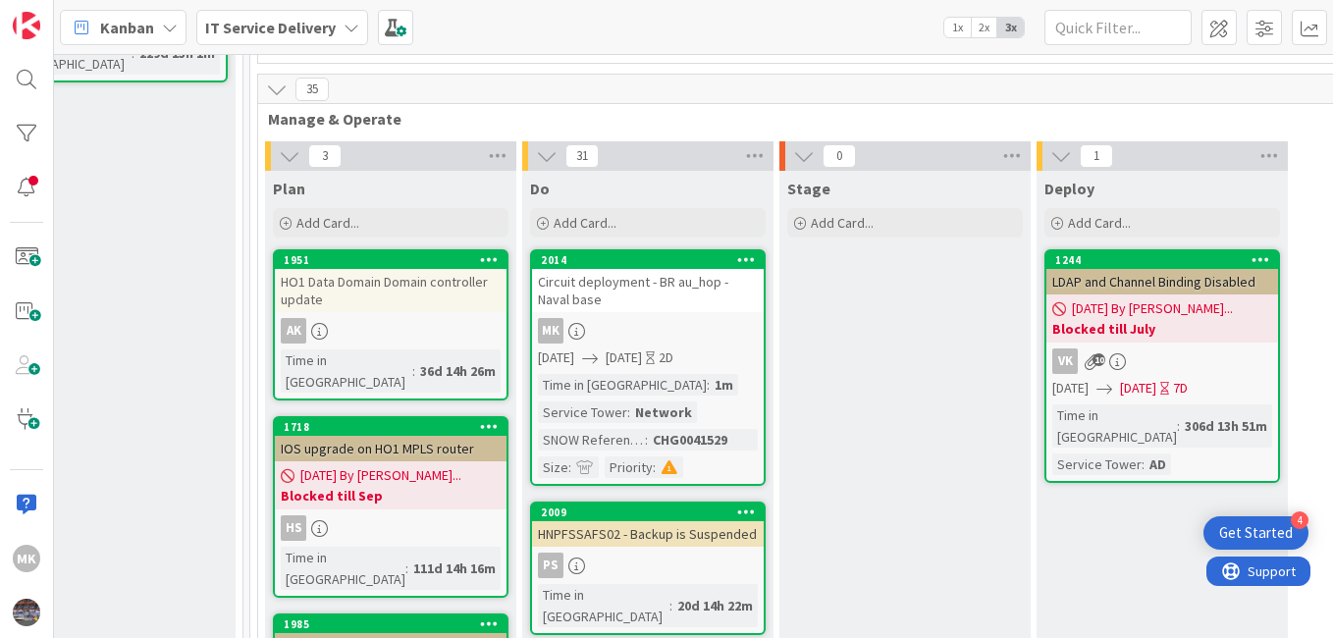
click at [656, 269] on div "Circuit deployment - BR au_hop - Naval base" at bounding box center [648, 290] width 232 height 43
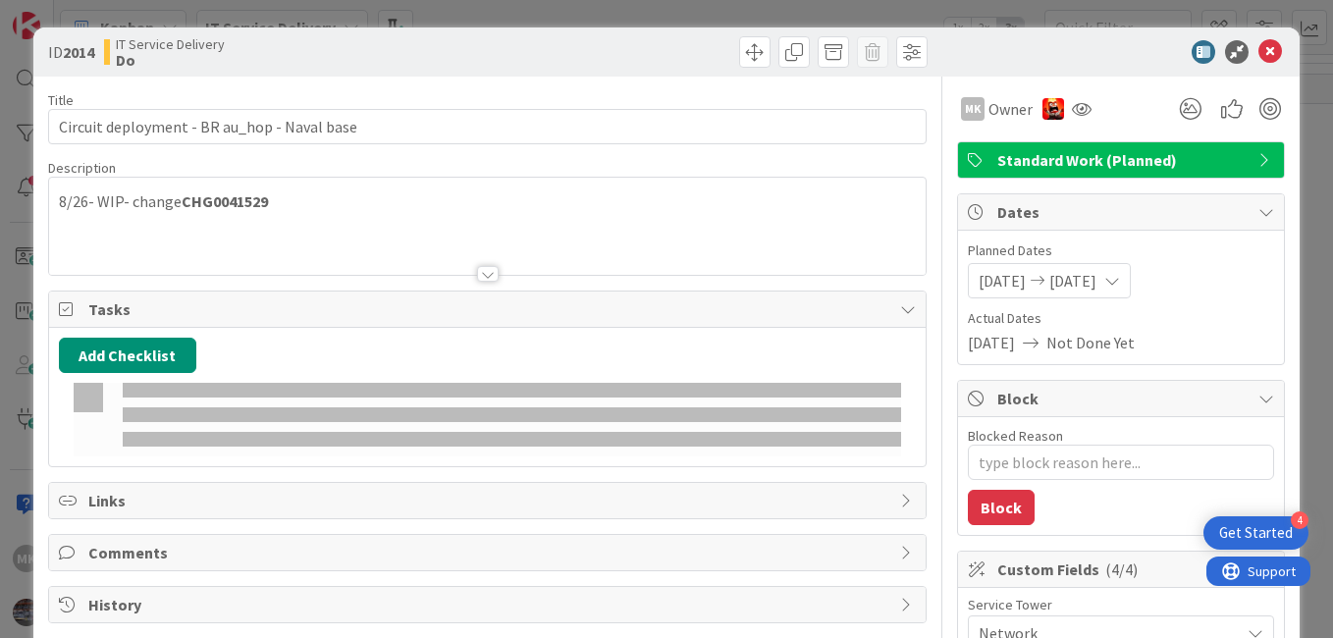
type textarea "x"
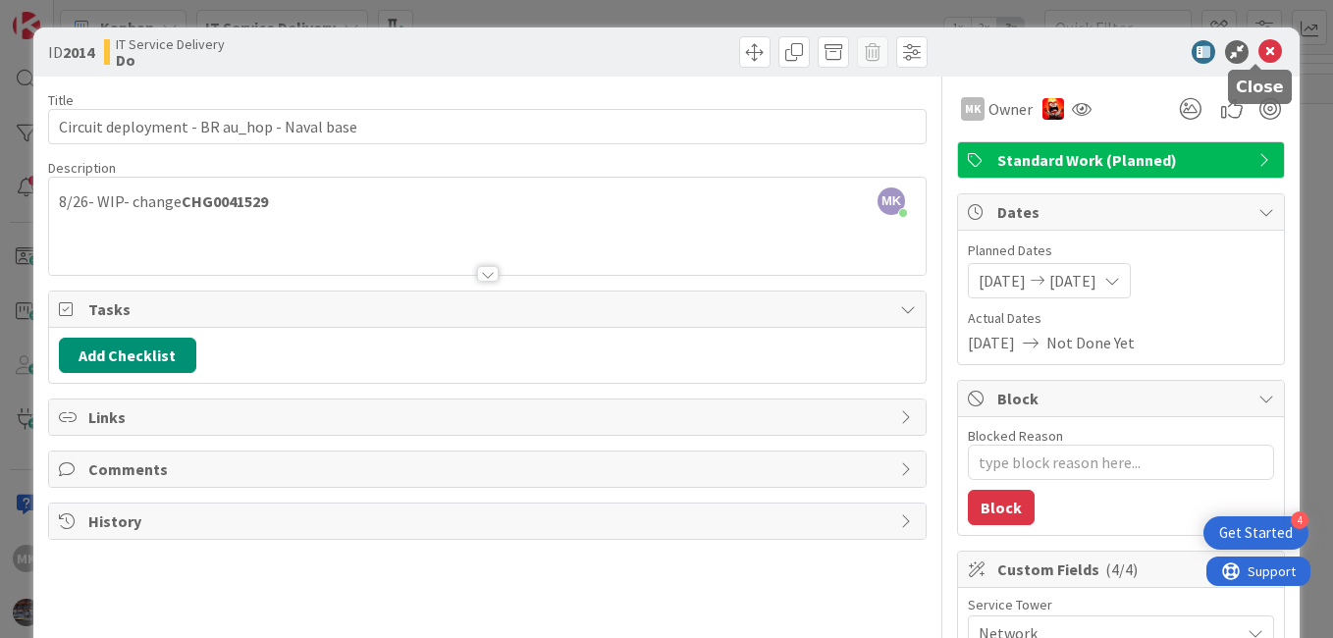
click at [1259, 50] on icon at bounding box center [1270, 52] width 24 height 24
